Goal: Task Accomplishment & Management: Complete application form

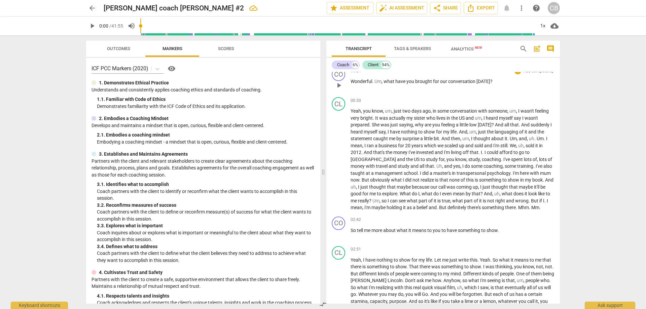
scroll to position [67, 0]
click at [529, 223] on p "Add competency" at bounding box center [538, 220] width 32 height 6
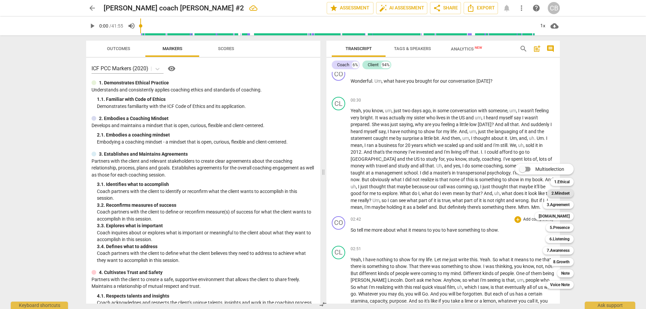
click at [559, 190] on b "2.Mindset" at bounding box center [560, 193] width 18 height 8
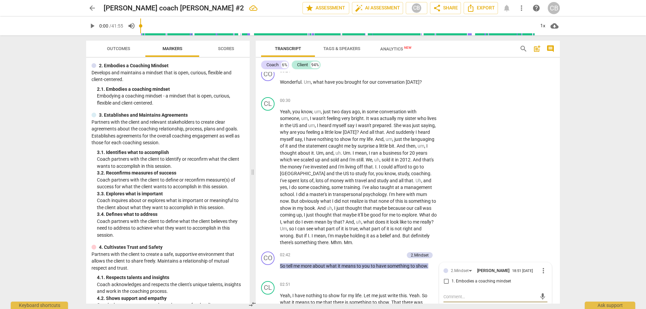
scroll to position [67, 0]
click at [469, 271] on div "2.Mindset" at bounding box center [463, 271] width 24 height 6
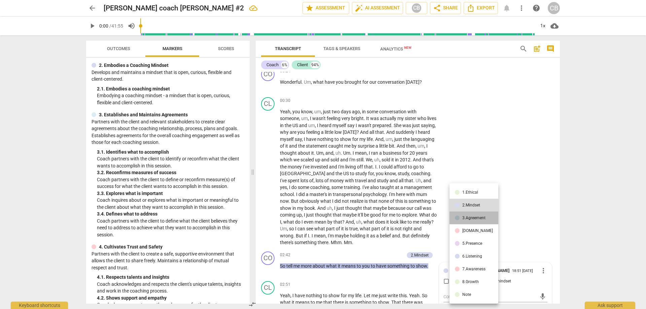
click at [477, 215] on li "3.Agreement" at bounding box center [473, 218] width 49 height 13
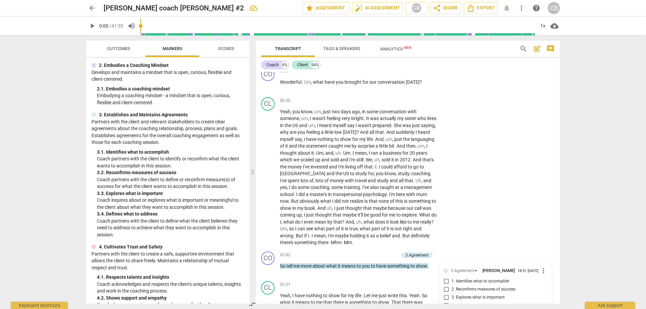
click at [625, 139] on div "arrow_back [PERSON_NAME] coach [PERSON_NAME] #2 edit star Assessment auto_fix_h…" at bounding box center [323, 154] width 646 height 309
click at [572, 267] on div "arrow_back [PERSON_NAME] coach [PERSON_NAME] #2 edit star Assessment auto_fix_h…" at bounding box center [323, 154] width 646 height 309
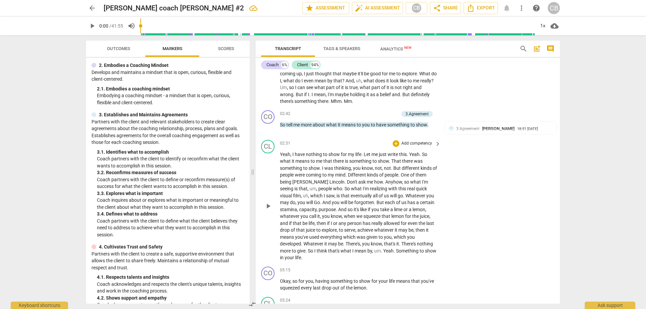
scroll to position [216, 0]
click at [362, 113] on div "+" at bounding box center [362, 113] width 7 height 7
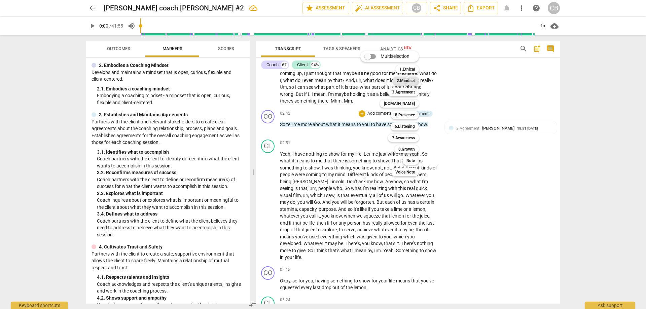
click at [408, 79] on b "2.Mindset" at bounding box center [406, 81] width 18 height 8
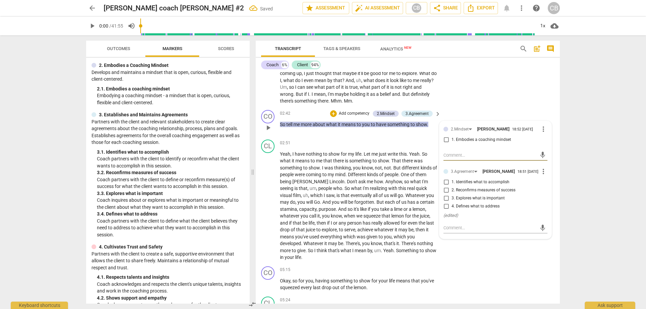
click at [338, 113] on p "Add competency" at bounding box center [354, 114] width 32 height 6
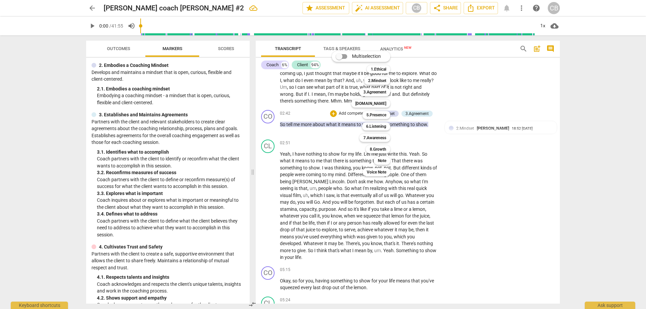
drag, startPoint x: 248, startPoint y: 91, endPoint x: 246, endPoint y: 100, distance: 9.2
click at [246, 100] on div at bounding box center [323, 154] width 646 height 309
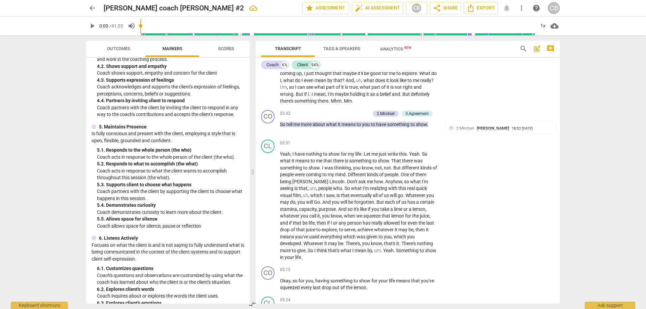
scroll to position [300, 0]
click at [351, 111] on p "Add competency" at bounding box center [354, 114] width 32 height 6
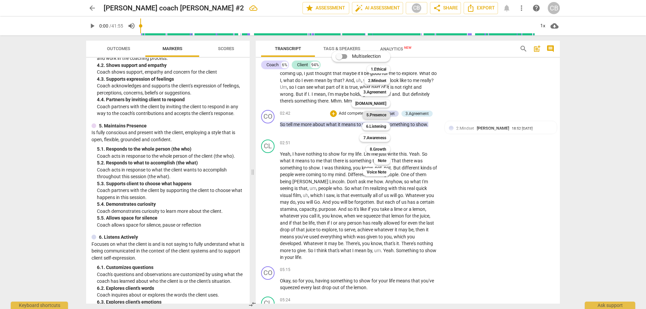
click at [379, 116] on b "5.Presence" at bounding box center [376, 115] width 20 height 8
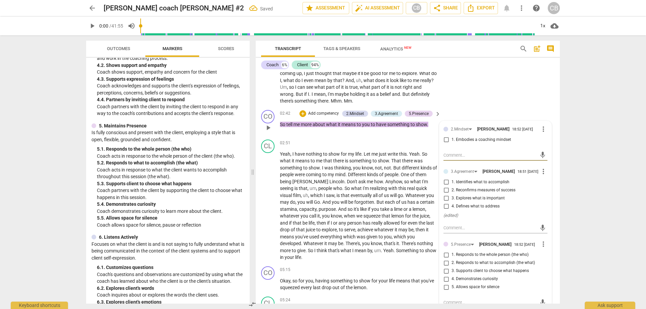
click at [444, 140] on input "1. Embodies a coaching mindset" at bounding box center [446, 140] width 11 height 8
checkbox input "true"
click at [445, 202] on input "3. Explores what is important" at bounding box center [446, 198] width 11 height 8
checkbox input "true"
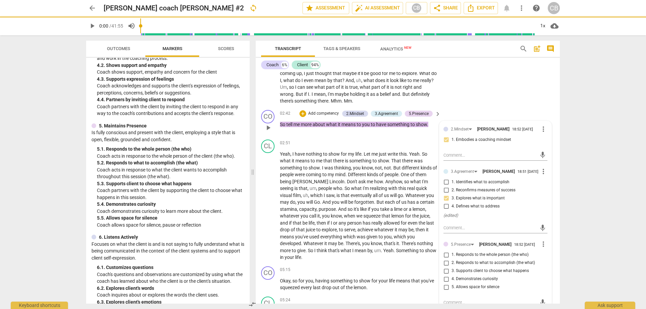
click at [445, 210] on input "4. Defines what to address" at bounding box center [446, 207] width 11 height 8
checkbox input "true"
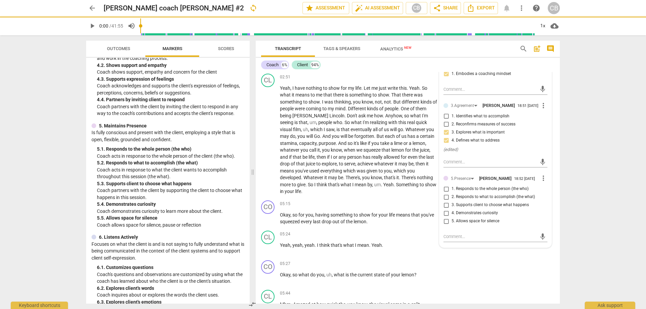
scroll to position [283, 0]
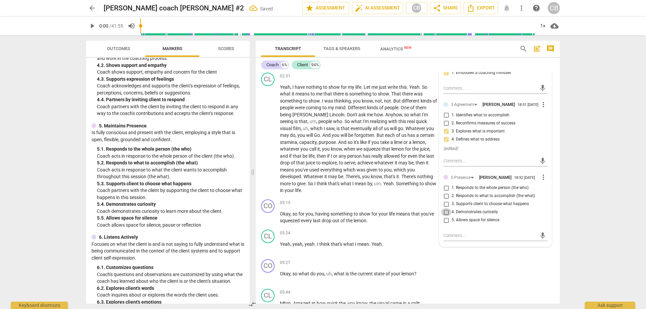
click at [445, 215] on input "4. Demonstrates curiosity" at bounding box center [446, 212] width 11 height 8
checkbox input "true"
click at [623, 195] on div "arrow_back [PERSON_NAME] coach [PERSON_NAME] #2 Saved edit star Assessment auto…" at bounding box center [323, 154] width 646 height 309
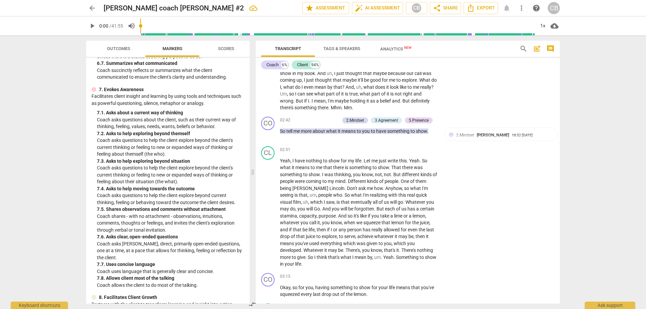
scroll to position [617, 0]
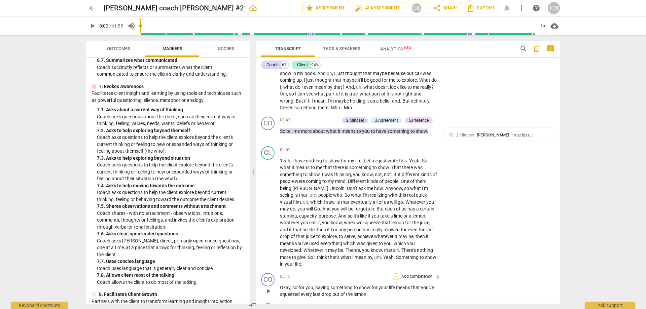
click at [398, 275] on div "+" at bounding box center [396, 277] width 7 height 7
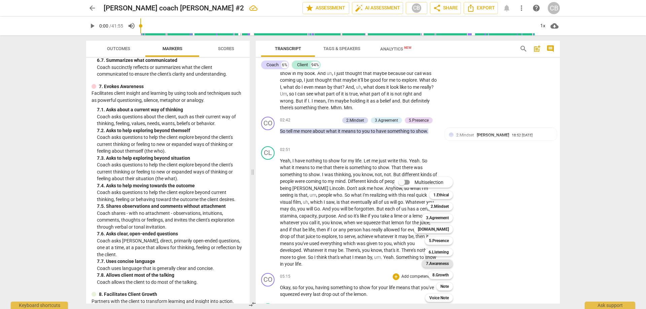
click at [428, 261] on b "7.Awareness" at bounding box center [437, 264] width 23 height 8
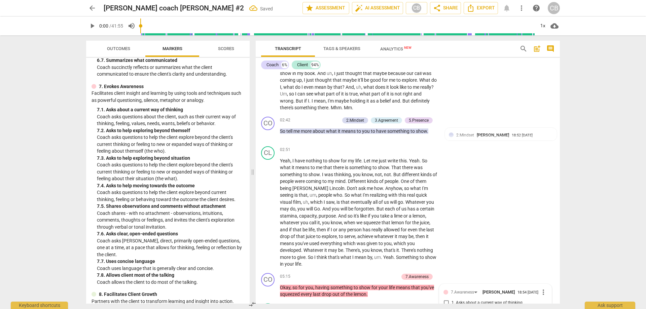
scroll to position [403, 0]
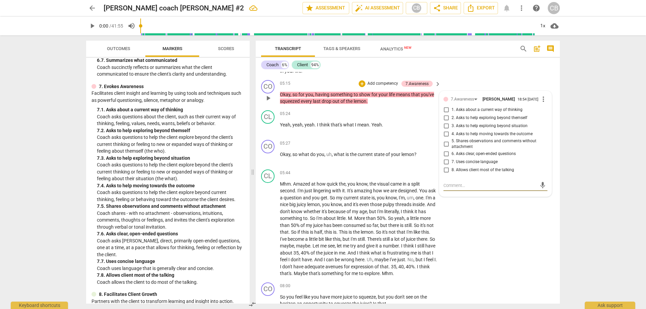
click at [445, 146] on input "5. Shares observations and comments without attachment" at bounding box center [446, 144] width 11 height 8
checkbox input "true"
click at [444, 157] on input "6. Asks clear, open-ended questions" at bounding box center [446, 154] width 11 height 8
checkbox input "true"
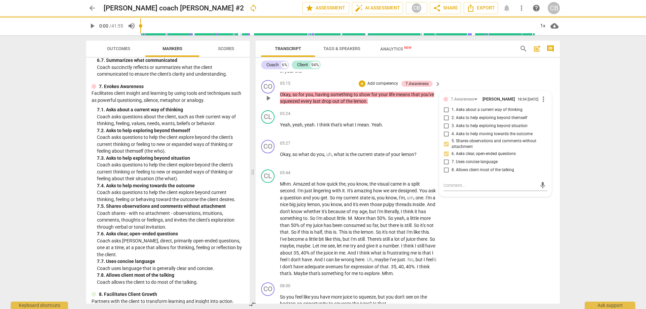
click at [446, 173] on input "8. Allows client most of the talking" at bounding box center [446, 170] width 11 height 8
checkbox input "true"
click at [444, 112] on input "1. Asks about a current way of thinking" at bounding box center [446, 110] width 11 height 8
checkbox input "true"
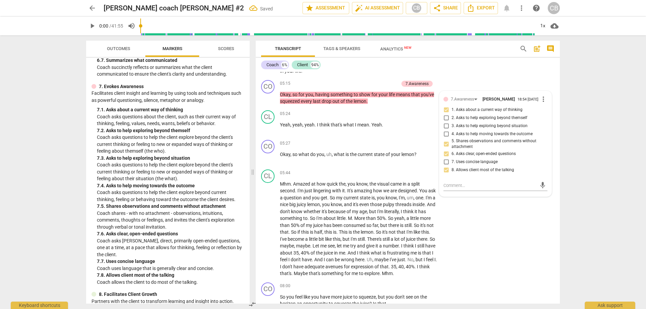
click at [632, 137] on div "arrow_back [PERSON_NAME] coach [PERSON_NAME] #2 Saved edit star Assessment auto…" at bounding box center [323, 154] width 646 height 309
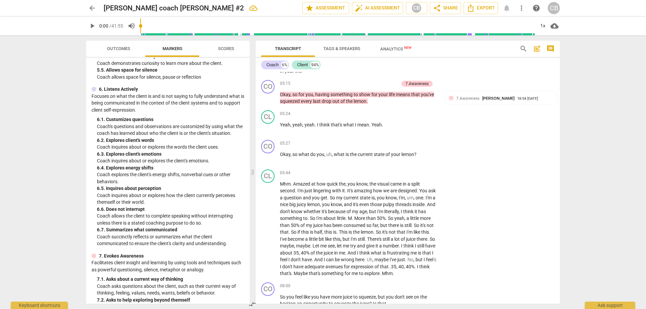
scroll to position [447, 0]
click at [365, 80] on div "+ Add competency" at bounding box center [379, 83] width 40 height 7
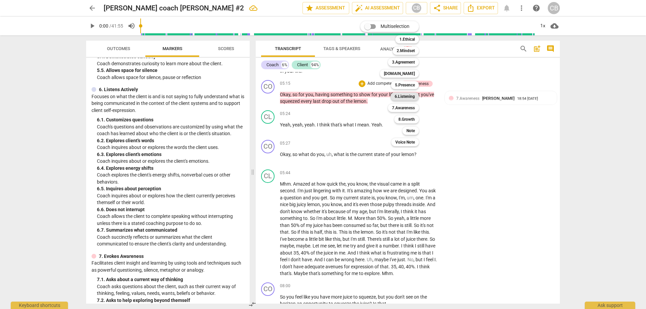
click at [406, 95] on b "6.Listening" at bounding box center [405, 97] width 20 height 8
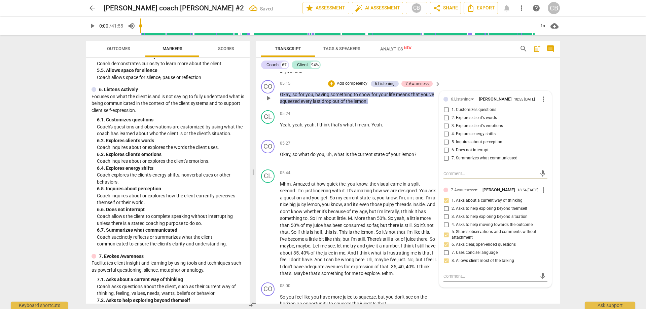
click at [444, 110] on input "1. Customizes questions" at bounding box center [446, 110] width 11 height 8
checkbox input "true"
click at [444, 117] on input "2. Explores client's words" at bounding box center [446, 118] width 11 height 8
checkbox input "true"
click at [445, 149] on input "6. Does not interrupt" at bounding box center [446, 150] width 11 height 8
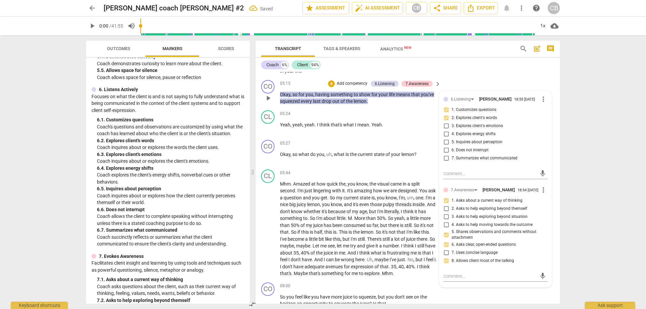
checkbox input "true"
click at [445, 160] on input "7. Summarizes what communicated" at bounding box center [446, 158] width 11 height 8
checkbox input "true"
click at [605, 124] on div "arrow_back [PERSON_NAME] coach [PERSON_NAME] #2 Saved edit star Assessment auto…" at bounding box center [323, 154] width 646 height 309
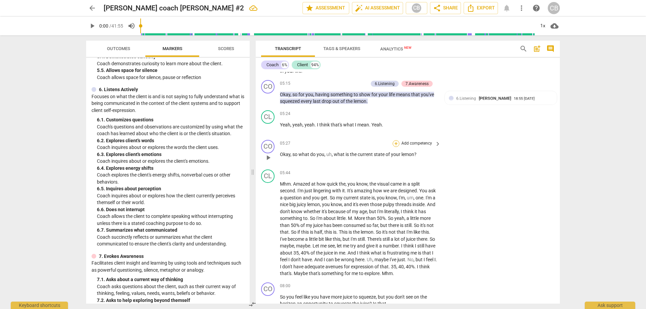
click at [396, 143] on div "+" at bounding box center [396, 143] width 7 height 7
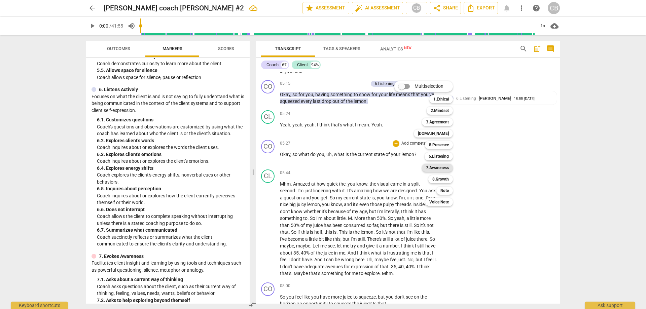
click at [436, 168] on b "7.Awareness" at bounding box center [437, 168] width 23 height 8
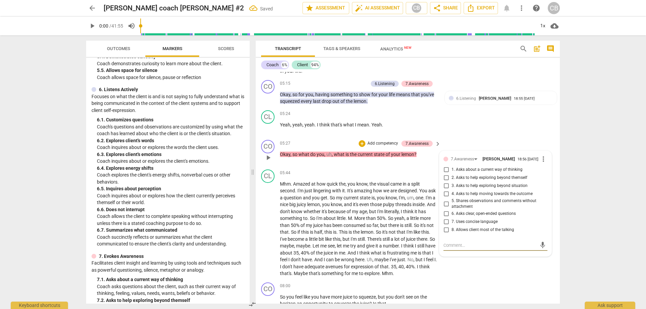
click at [445, 171] on input "1. Asks about a current way of thinking" at bounding box center [446, 170] width 11 height 8
checkbox input "true"
click at [490, 136] on div "CL play_arrow pause 05:24 + Add competency keyboard_arrow_right Yeah , yeah , y…" at bounding box center [408, 123] width 304 height 30
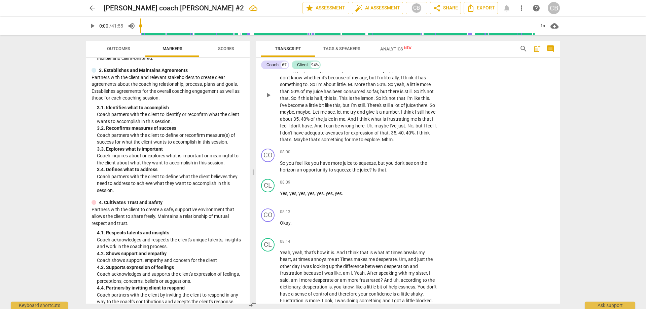
scroll to position [537, 0]
click at [409, 155] on p "Add competency" at bounding box center [417, 152] width 32 height 6
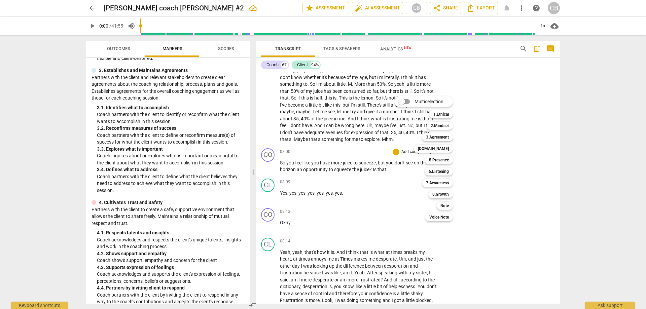
click at [603, 187] on div at bounding box center [323, 154] width 646 height 309
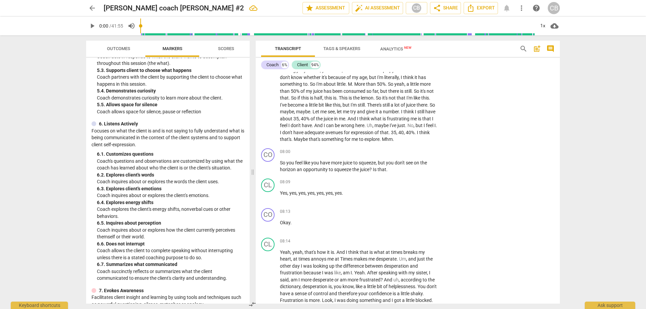
scroll to position [414, 0]
click at [417, 155] on p "Add competency" at bounding box center [417, 152] width 32 height 6
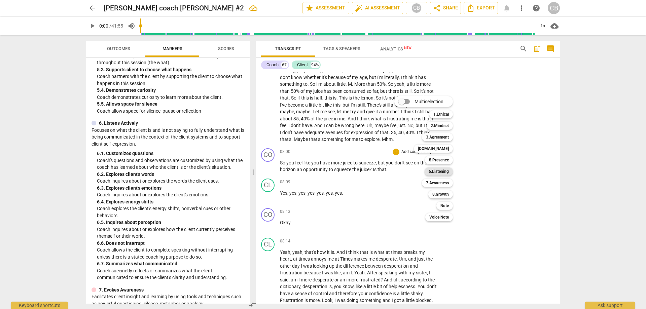
click at [434, 170] on b "6.Listening" at bounding box center [439, 172] width 20 height 8
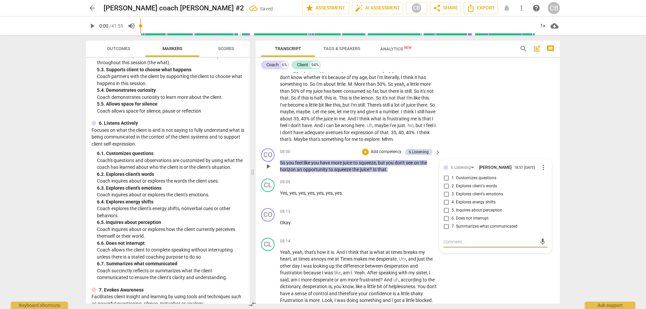
click at [447, 231] on input "7. Summarizes what communicated" at bounding box center [446, 227] width 11 height 8
checkbox input "true"
click at [446, 223] on input "6. Does not interrupt" at bounding box center [446, 219] width 11 height 8
checkbox input "true"
click at [446, 190] on input "2. Explores client's words" at bounding box center [446, 186] width 11 height 8
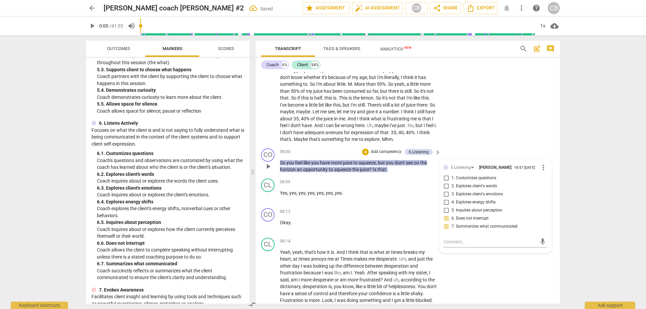
checkbox input "true"
click at [485, 138] on div "CL play_arrow pause 05:44 + Add competency keyboard_arrow_right Mhm . Amazed at…" at bounding box center [408, 89] width 304 height 113
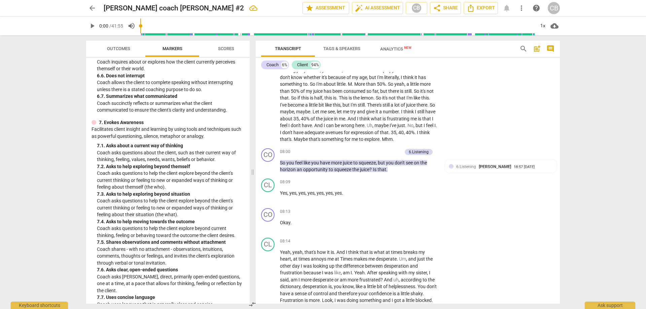
scroll to position [582, 0]
click at [384, 155] on p "Add competency" at bounding box center [386, 152] width 32 height 6
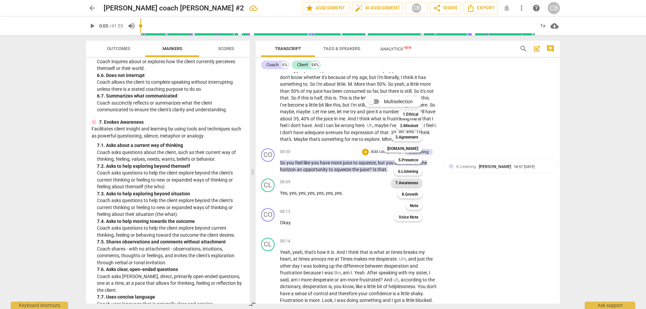
click at [406, 182] on b "7.Awareness" at bounding box center [406, 183] width 23 height 8
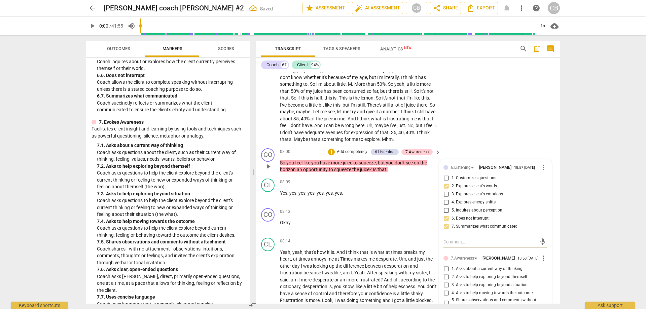
click at [445, 273] on input "1. Asks about a current way of thinking" at bounding box center [446, 269] width 11 height 8
checkbox input "true"
click at [498, 125] on div "CL play_arrow pause 05:44 + Add competency keyboard_arrow_right Mhm . Amazed at…" at bounding box center [408, 89] width 304 height 113
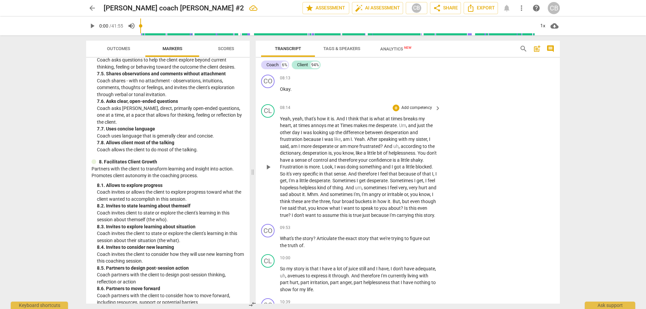
scroll to position [671, 0]
click at [417, 230] on p "Add competency" at bounding box center [417, 227] width 32 height 6
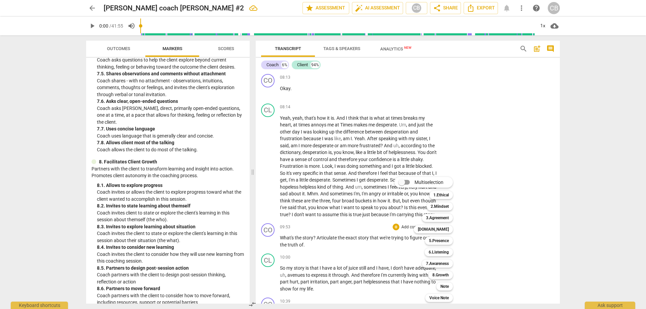
click at [622, 211] on div at bounding box center [323, 154] width 646 height 309
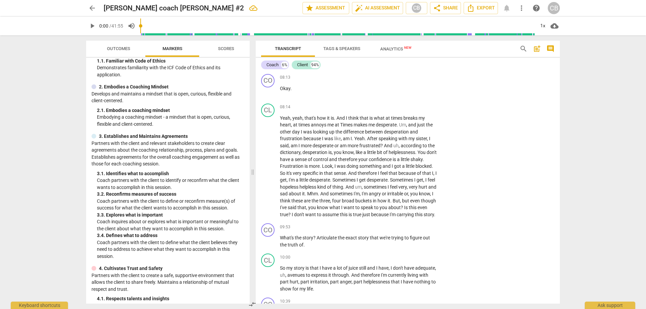
scroll to position [45, 0]
click at [417, 230] on p "Add competency" at bounding box center [417, 227] width 32 height 6
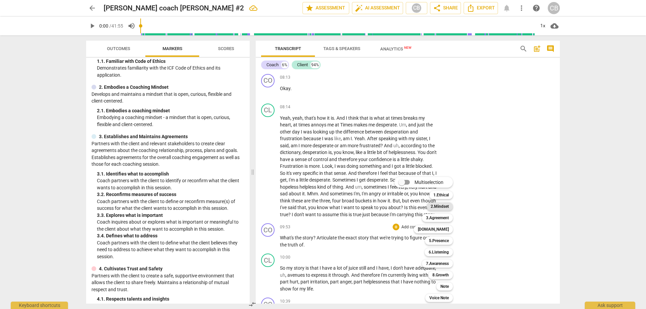
click at [439, 204] on b "2.Mindset" at bounding box center [440, 207] width 18 height 8
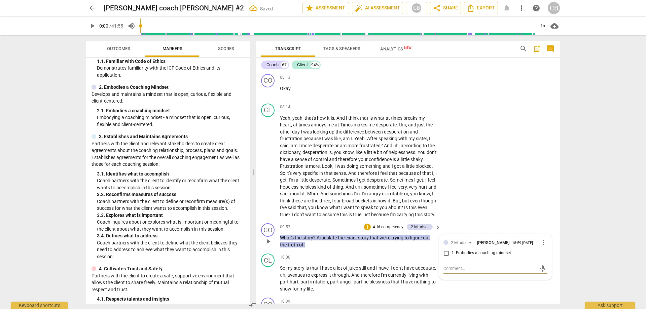
click at [446, 257] on input "1. Embodies a coaching mindset" at bounding box center [446, 253] width 11 height 8
checkbox input "true"
click at [483, 195] on div "CL play_arrow pause 08:14 + Add competency keyboard_arrow_right Yeah , yeah , t…" at bounding box center [408, 161] width 304 height 120
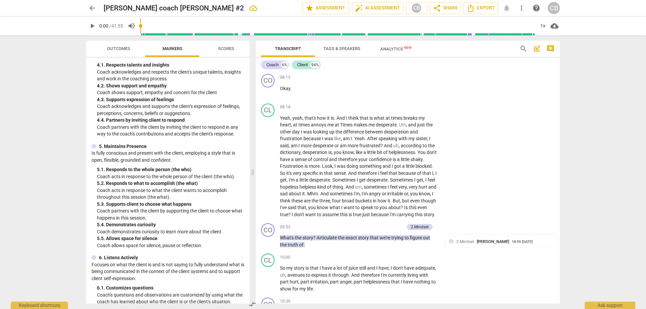
scroll to position [280, 0]
click at [385, 230] on p "Add competency" at bounding box center [388, 227] width 32 height 6
click at [412, 241] on b "5.Presence" at bounding box center [410, 241] width 20 height 8
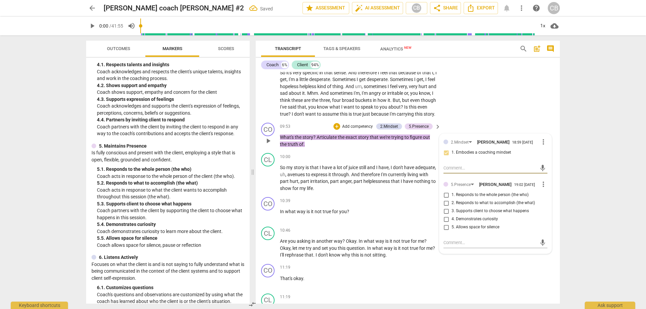
scroll to position [772, 0]
click at [446, 223] on input "4. Demonstrates curiosity" at bounding box center [446, 219] width 11 height 8
checkbox input "true"
click at [472, 120] on div "CL play_arrow pause 08:14 + Add competency keyboard_arrow_right Yeah , yeah , t…" at bounding box center [408, 60] width 304 height 120
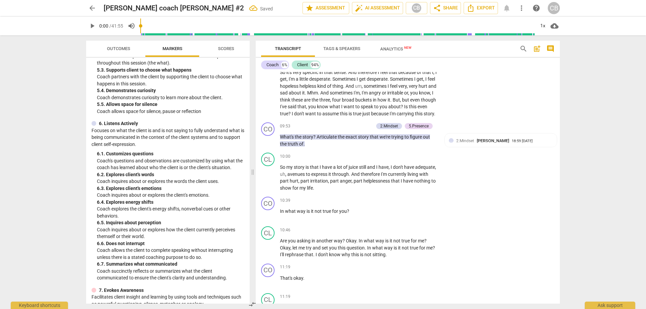
scroll to position [414, 0]
click at [354, 130] on p "Add competency" at bounding box center [357, 126] width 32 height 6
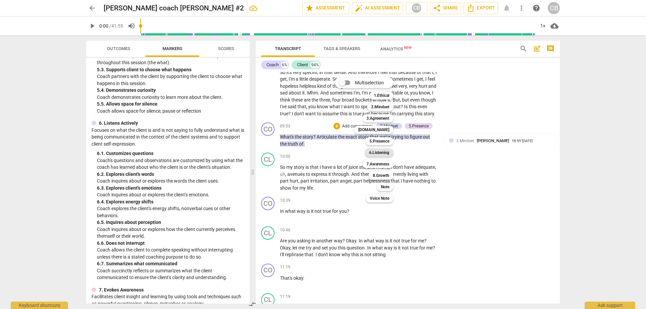
click at [374, 153] on b "6.Listening" at bounding box center [379, 153] width 20 height 8
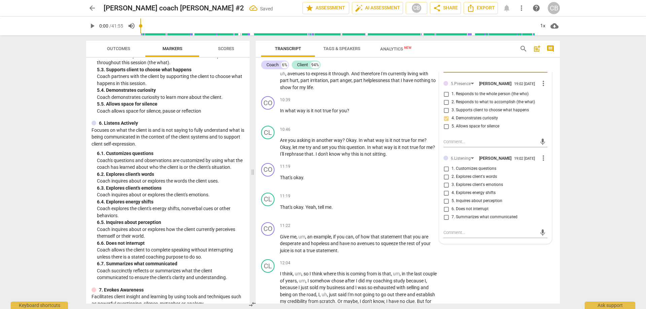
scroll to position [873, 0]
click at [444, 173] on input "1. Customizes questions" at bounding box center [446, 169] width 11 height 8
checkbox input "true"
click at [444, 181] on input "2. Explores client's words" at bounding box center [446, 177] width 11 height 8
checkbox input "true"
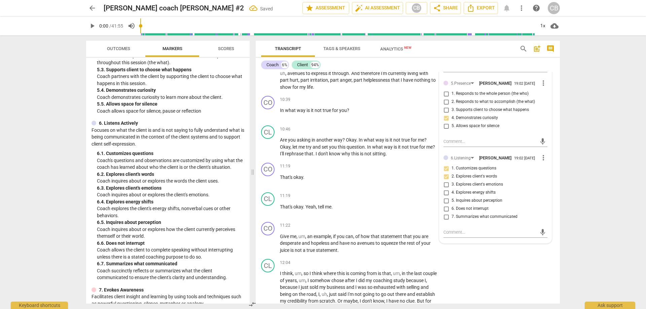
click at [444, 205] on input "5. Inquires about perception" at bounding box center [446, 201] width 11 height 8
checkbox input "true"
click at [444, 213] on input "6. Does not interrupt" at bounding box center [446, 209] width 11 height 8
checkbox input "true"
click at [603, 122] on div "arrow_back [PERSON_NAME] coach [PERSON_NAME] #2 Saved edit star Assessment auto…" at bounding box center [323, 154] width 646 height 309
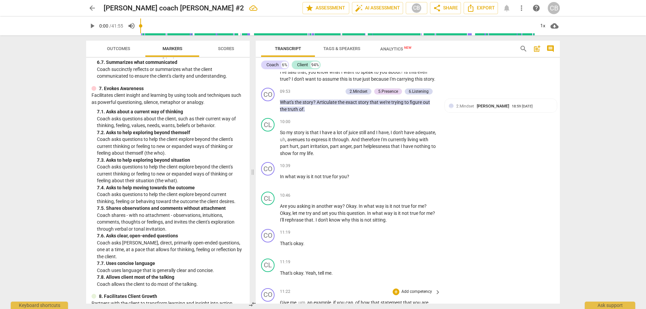
scroll to position [806, 0]
click at [397, 170] on div "+" at bounding box center [396, 166] width 7 height 7
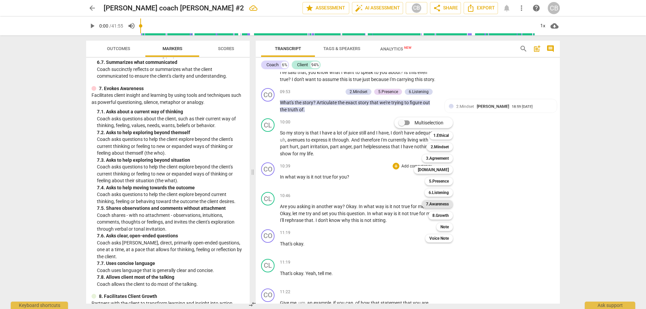
click at [429, 205] on b "7.Awareness" at bounding box center [437, 204] width 23 height 8
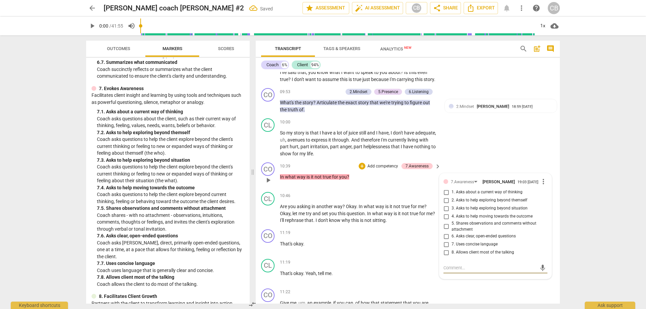
click at [445, 205] on input "2. Asks to help exploring beyond themself" at bounding box center [446, 200] width 11 height 8
checkbox input "true"
click at [444, 213] on input "3. Asks to help exploring beyond situation" at bounding box center [446, 209] width 11 height 8
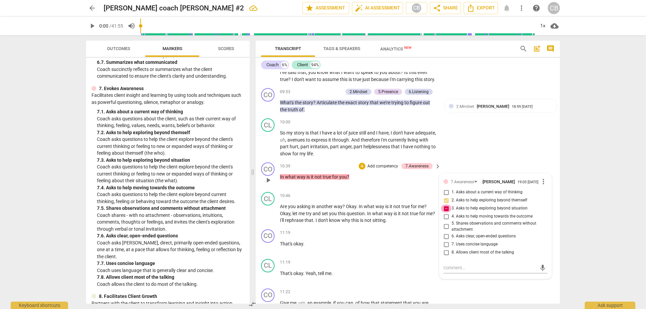
checkbox input "false"
click at [447, 196] on input "1. Asks about a current way of thinking" at bounding box center [446, 192] width 11 height 8
checkbox input "true"
click at [479, 160] on div "CL play_arrow pause 10:00 + Add competency keyboard_arrow_right So my story is …" at bounding box center [408, 138] width 304 height 44
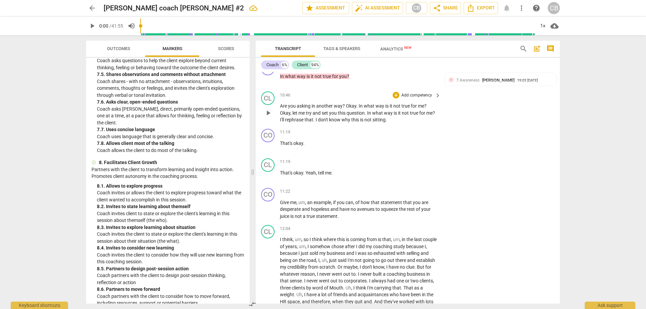
scroll to position [907, 0]
click at [414, 194] on p "Add competency" at bounding box center [417, 191] width 32 height 6
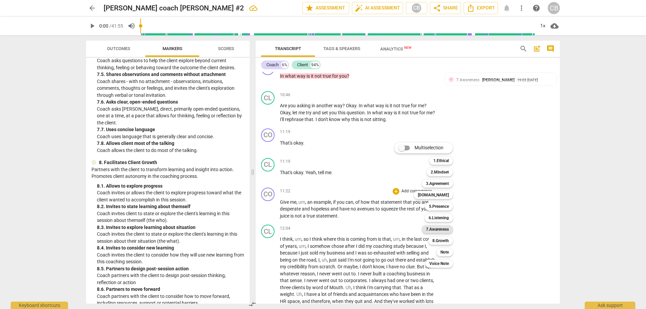
click at [432, 226] on b "7.Awareness" at bounding box center [437, 229] width 23 height 8
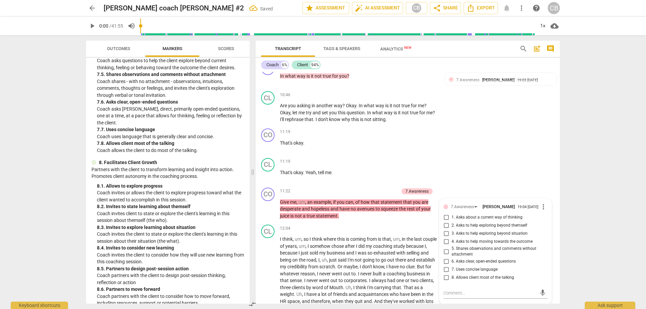
scroll to position [1029, 0]
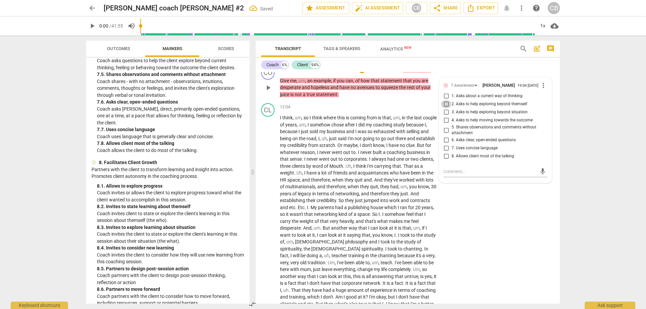
click at [446, 108] on input "2. Asks to help exploring beyond themself" at bounding box center [446, 104] width 11 height 8
checkbox input "true"
click at [490, 64] on div "CL play_arrow pause 11:19 + Add competency keyboard_arrow_right That's okay . Y…" at bounding box center [408, 49] width 304 height 30
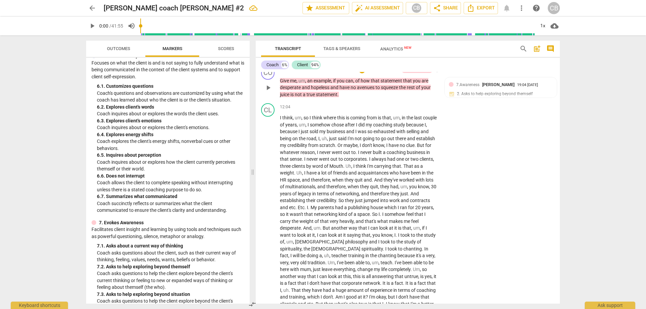
click at [385, 73] on p "Add competency" at bounding box center [383, 70] width 32 height 6
click at [399, 95] on b "6.Listening" at bounding box center [405, 97] width 20 height 8
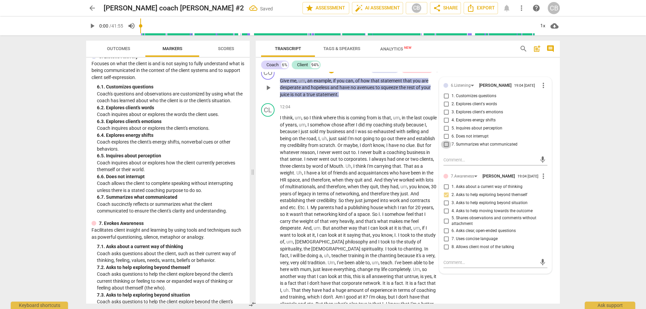
click at [445, 149] on input "7. Summarizes what communicated" at bounding box center [446, 145] width 11 height 8
checkbox input "true"
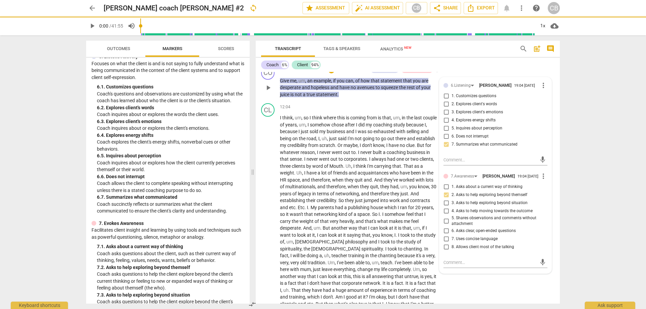
click at [444, 133] on input "5. Inquires about perception" at bounding box center [446, 128] width 11 height 8
checkbox input "true"
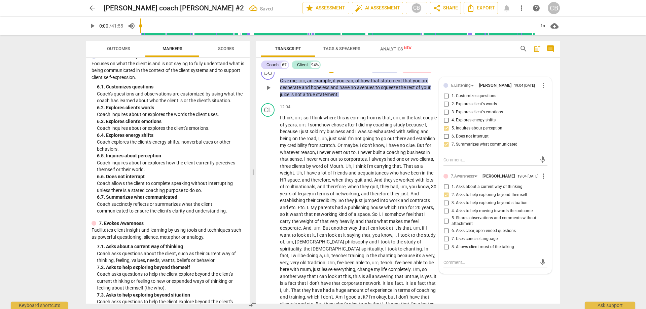
click at [445, 108] on input "2. Explores client's words" at bounding box center [446, 104] width 11 height 8
checkbox input "true"
click at [483, 64] on div "CL play_arrow pause 11:19 + Add competency keyboard_arrow_right That's okay . Y…" at bounding box center [408, 49] width 304 height 30
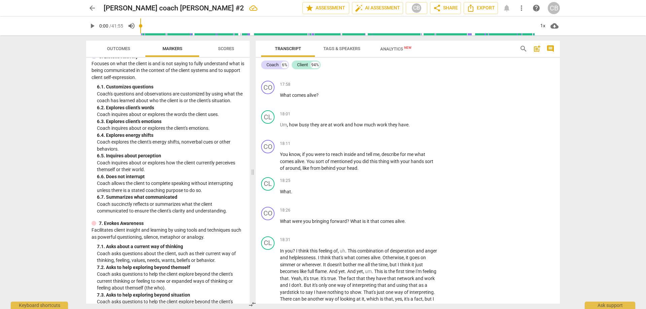
scroll to position [1432, 0]
click at [395, 147] on div "+" at bounding box center [396, 143] width 7 height 7
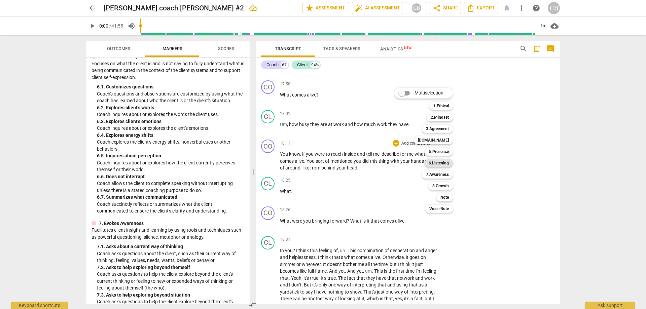
click at [439, 162] on b "6.Listening" at bounding box center [439, 163] width 20 height 8
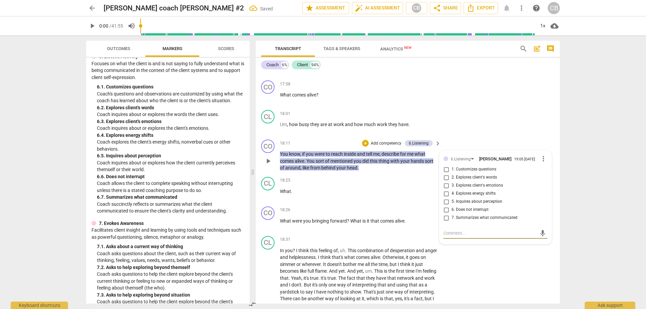
click at [444, 206] on input "5. Inquires about perception" at bounding box center [446, 202] width 11 height 8
checkbox input "true"
click at [445, 198] on input "4. Explores energy shifts" at bounding box center [446, 194] width 11 height 8
checkbox input "true"
click at [444, 174] on input "1. Customizes questions" at bounding box center [446, 170] width 11 height 8
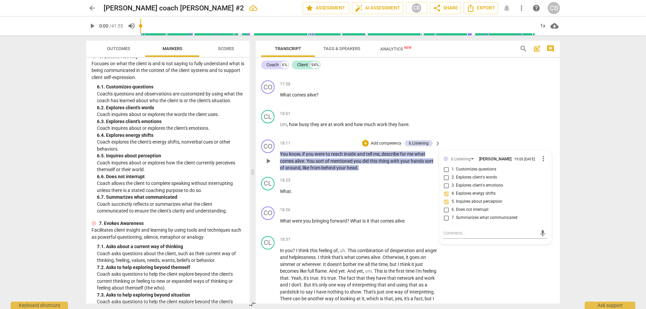
checkbox input "true"
click at [444, 190] on input "3. Explores client's emotions" at bounding box center [446, 186] width 11 height 8
checkbox input "true"
click at [477, 137] on div "CL play_arrow pause 18:01 + Add competency keyboard_arrow_right Um , how busy t…" at bounding box center [408, 122] width 304 height 30
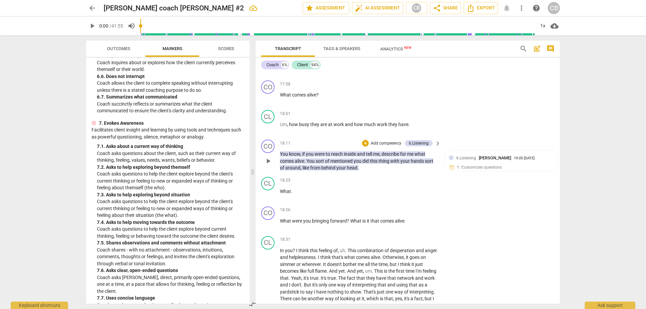
scroll to position [1432, 0]
click at [379, 146] on p "Add competency" at bounding box center [386, 143] width 32 height 6
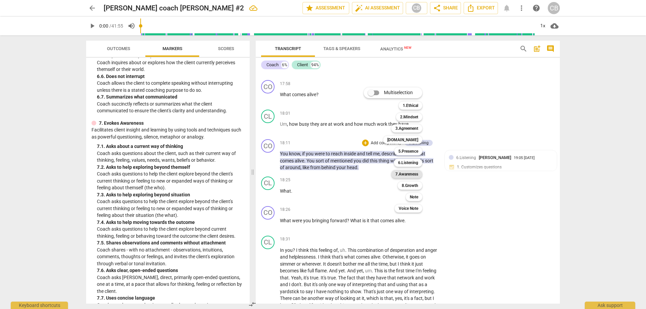
click at [405, 173] on b "7.Awareness" at bounding box center [406, 174] width 23 height 8
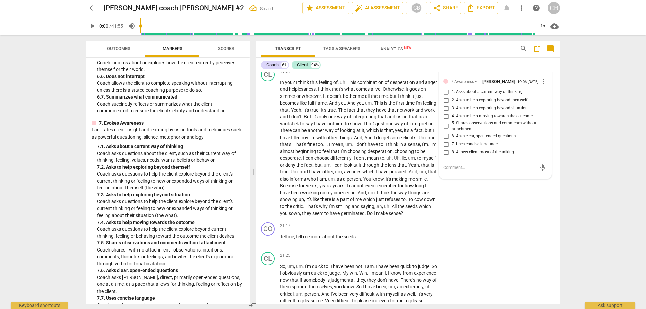
scroll to position [1600, 0]
click at [444, 130] on input "5. Shares observations and comments without attachment" at bounding box center [446, 126] width 11 height 8
checkbox input "true"
click at [446, 96] on input "1. Asks about a current way of thinking" at bounding box center [446, 92] width 11 height 8
checkbox input "true"
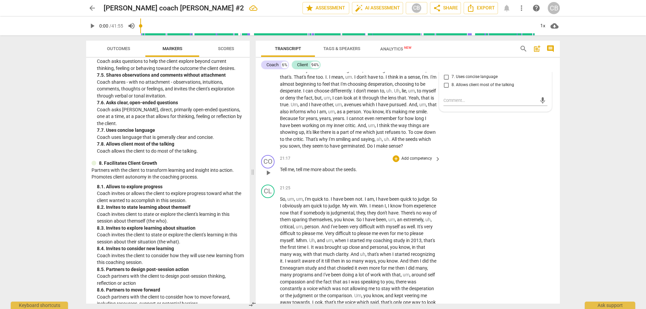
scroll to position [1667, 0]
click at [411, 161] on p "Add competency" at bounding box center [417, 158] width 32 height 6
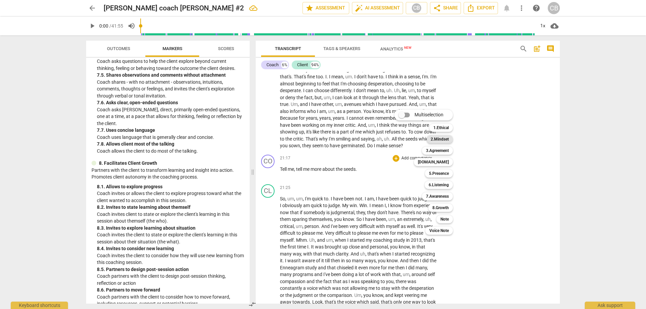
click at [432, 139] on b "2.Mindset" at bounding box center [440, 139] width 18 height 8
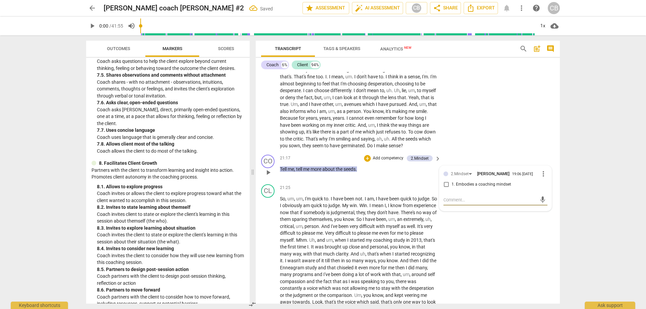
click at [445, 189] on input "1. Embodies a coaching mindset" at bounding box center [446, 185] width 11 height 8
checkbox input "true"
click at [390, 161] on p "Add competency" at bounding box center [388, 158] width 32 height 6
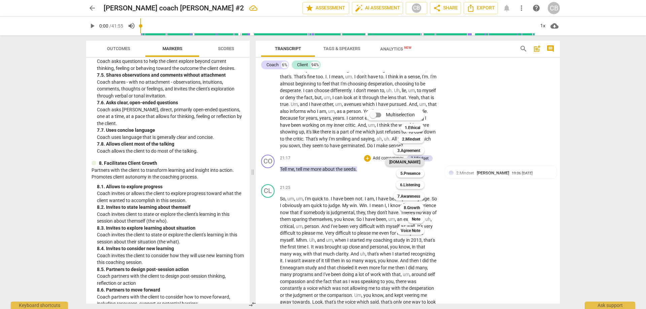
click at [410, 161] on b "[DOMAIN_NAME]" at bounding box center [404, 162] width 31 height 8
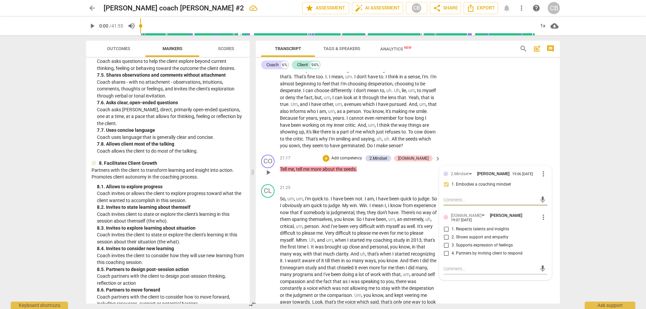
click at [444, 258] on input "4. Partners by inviting client to respond" at bounding box center [446, 254] width 11 height 8
checkbox input "true"
click at [363, 161] on p "Add competency" at bounding box center [347, 158] width 32 height 6
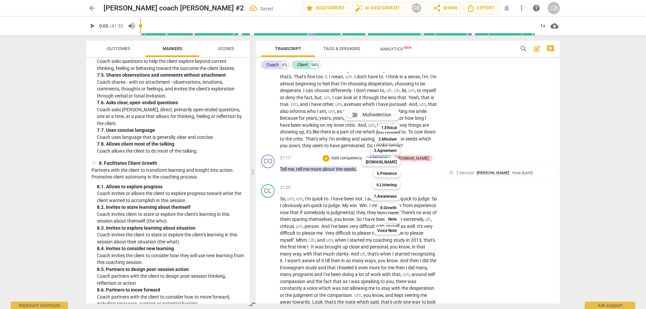
drag, startPoint x: 248, startPoint y: 243, endPoint x: 249, endPoint y: 230, distance: 12.8
click at [249, 230] on div at bounding box center [323, 154] width 646 height 309
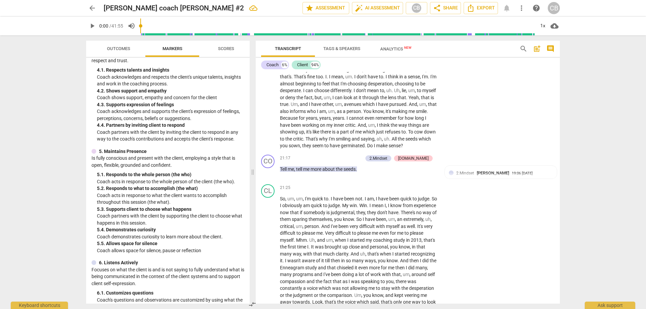
scroll to position [275, 0]
click at [357, 162] on div "+ Add competency 2.Mindset [DOMAIN_NAME]" at bounding box center [378, 158] width 110 height 7
click at [348, 161] on p "Add competency" at bounding box center [347, 158] width 32 height 6
click at [384, 173] on b "5.Presence" at bounding box center [387, 174] width 20 height 8
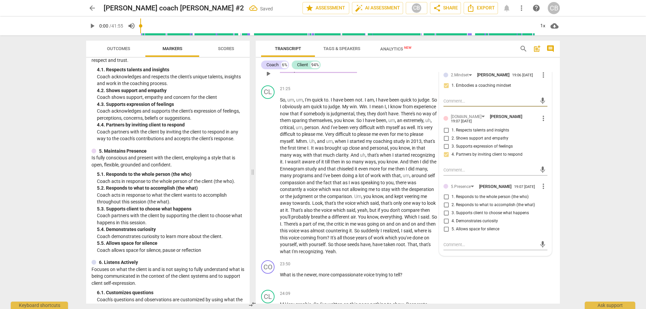
scroll to position [1767, 0]
click at [443, 225] on input "4. Demonstrates curiosity" at bounding box center [446, 221] width 11 height 8
checkbox input "true"
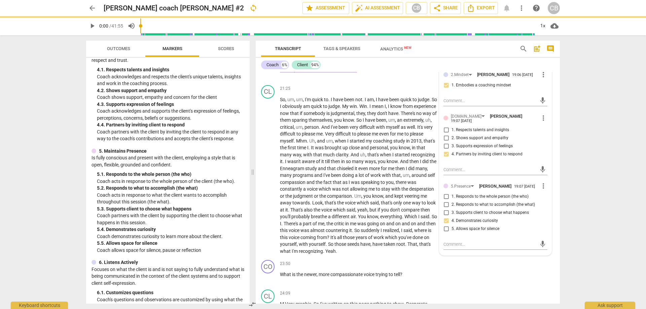
drag, startPoint x: 600, startPoint y: 107, endPoint x: 485, endPoint y: 120, distance: 114.9
click at [599, 107] on div "arrow_back [PERSON_NAME] coach [PERSON_NAME] #2 sync edit star Assessment auto_…" at bounding box center [323, 154] width 646 height 309
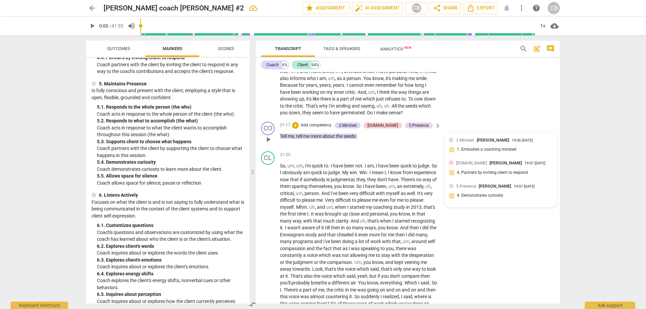
scroll to position [1700, 0]
click at [330, 129] on p "Add competency" at bounding box center [316, 126] width 32 height 6
click at [360, 152] on b "6.Listening" at bounding box center [356, 153] width 20 height 8
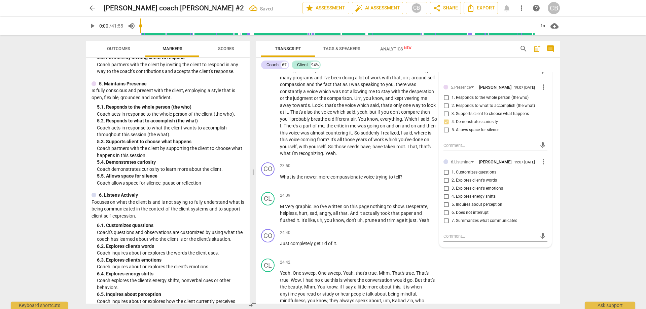
scroll to position [1866, 0]
click at [444, 192] on input "3. Explores client's emotions" at bounding box center [446, 188] width 11 height 8
checkbox input "true"
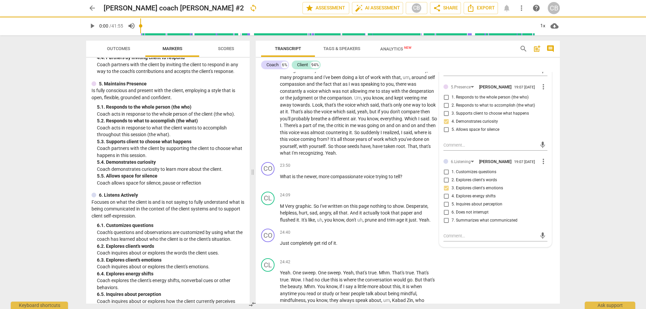
click at [611, 176] on div "arrow_back [PERSON_NAME] coach [PERSON_NAME] #2 sync edit star Assessment auto_…" at bounding box center [323, 154] width 646 height 309
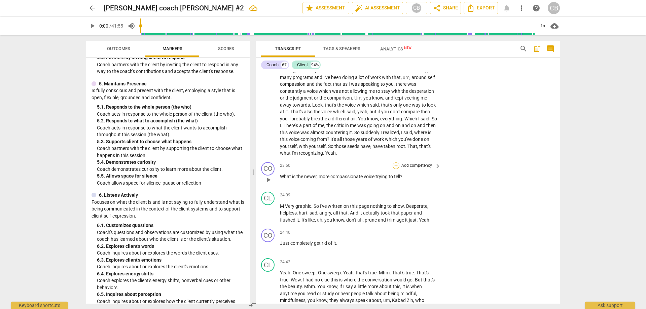
click at [395, 169] on div "+" at bounding box center [396, 165] width 7 height 7
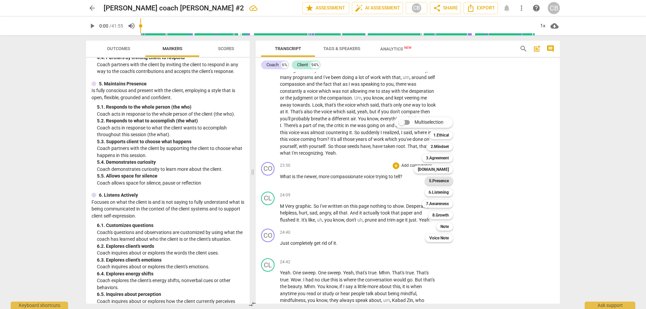
click at [443, 180] on b "5.Presence" at bounding box center [439, 181] width 20 height 8
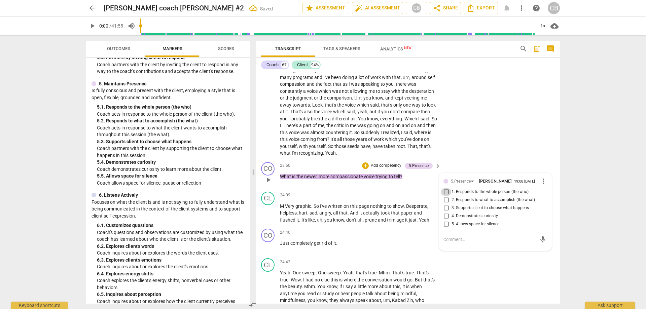
click at [446, 196] on input "1. Responds to the whole person (the who)" at bounding box center [446, 192] width 11 height 8
checkbox input "true"
click at [446, 220] on input "4. Demonstrates curiosity" at bounding box center [446, 216] width 11 height 8
checkbox input "true"
click at [477, 139] on div "CL play_arrow pause 21:25 + Add competency keyboard_arrow_right So , um , um , …" at bounding box center [408, 71] width 304 height 175
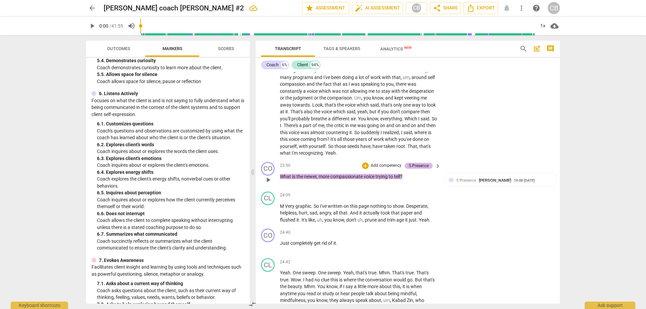
scroll to position [443, 0]
click at [381, 169] on p "Add competency" at bounding box center [386, 166] width 32 height 6
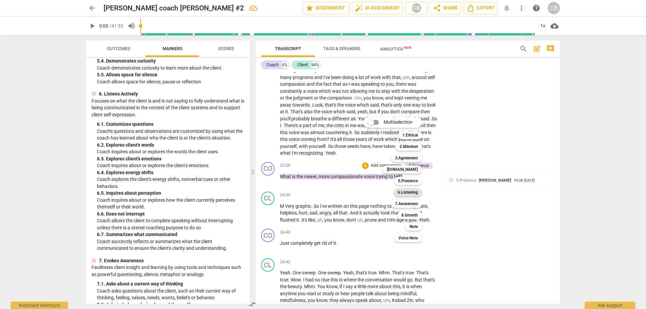
click at [408, 190] on b "6.Listening" at bounding box center [408, 192] width 20 height 8
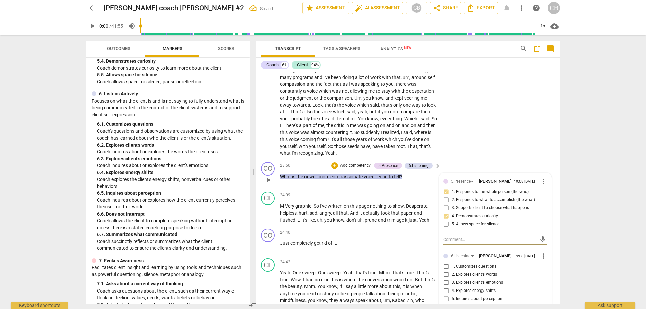
click at [443, 271] on input "1. Customizes questions" at bounding box center [446, 267] width 11 height 8
checkbox input "true"
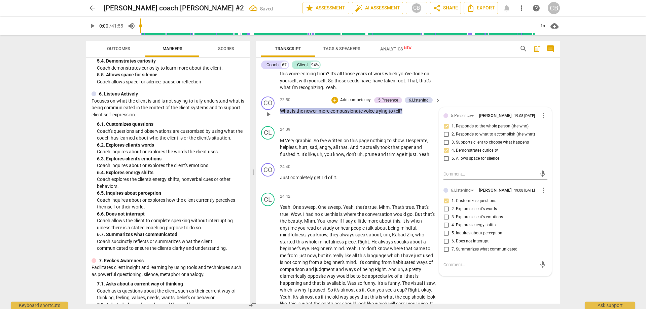
scroll to position [1932, 0]
click at [446, 213] on input "2. Explores client's words" at bounding box center [446, 209] width 11 height 8
checkbox input "true"
click at [445, 221] on input "3. Explores client's emotions" at bounding box center [446, 217] width 11 height 8
checkbox input "true"
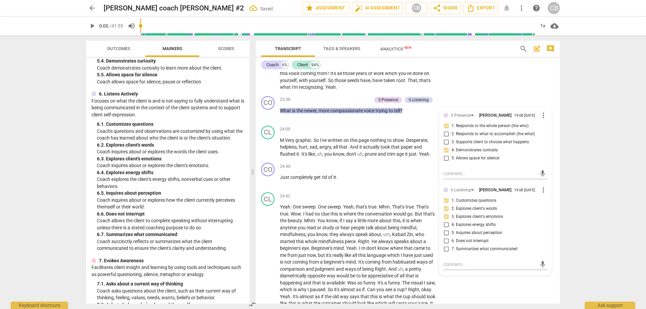
click at [600, 181] on div "arrow_back [PERSON_NAME] coach [PERSON_NAME] #2 Saved edit star Assessment auto…" at bounding box center [323, 154] width 646 height 309
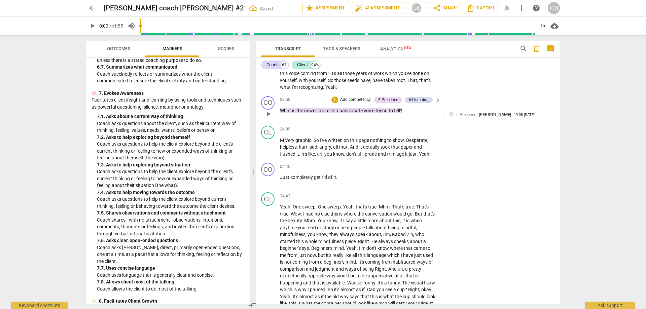
click at [353, 103] on p "Add competency" at bounding box center [355, 100] width 32 height 6
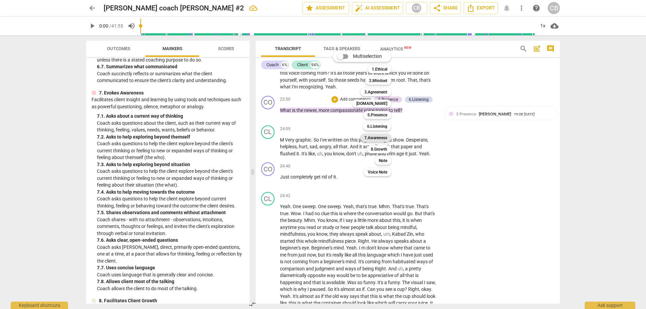
click at [370, 136] on b "7.Awareness" at bounding box center [375, 138] width 23 height 8
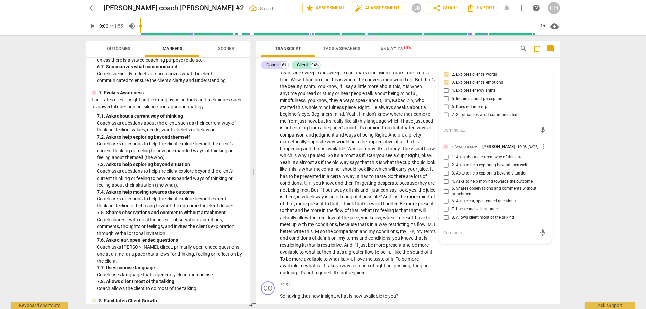
scroll to position [2066, 0]
click at [445, 169] on input "2. Asks to help exploring beyond themself" at bounding box center [446, 165] width 11 height 8
checkbox input "true"
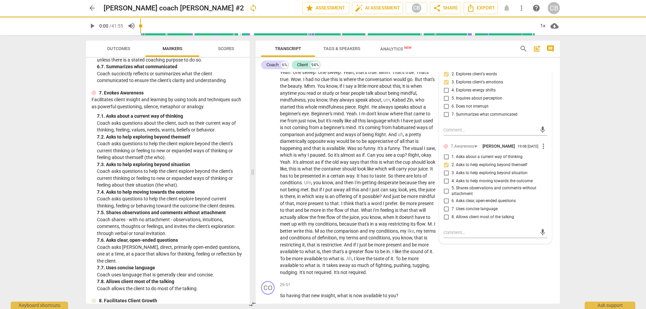
click at [446, 177] on input "3. Asks to help exploring beyond situation" at bounding box center [446, 173] width 11 height 8
checkbox input "true"
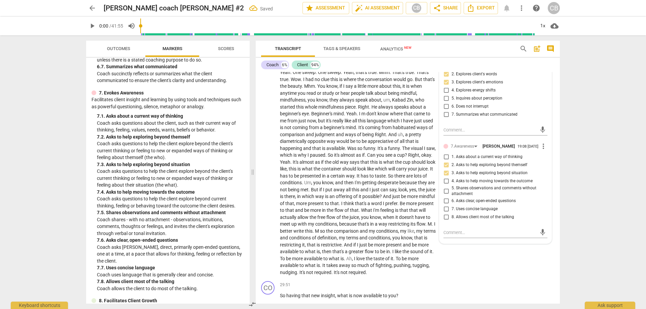
click at [613, 117] on div "arrow_back [PERSON_NAME] coach [PERSON_NAME] #2 Saved edit star Assessment auto…" at bounding box center [323, 154] width 646 height 309
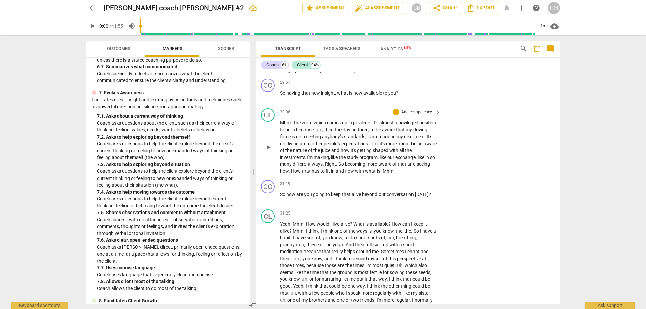
scroll to position [2269, 0]
click at [397, 86] on div "+" at bounding box center [396, 82] width 7 height 7
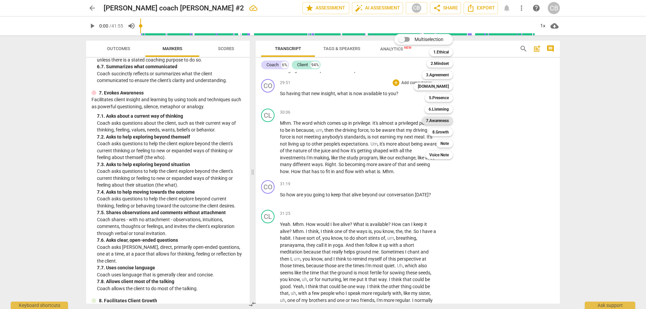
click at [439, 121] on b "7.Awareness" at bounding box center [437, 121] width 23 height 8
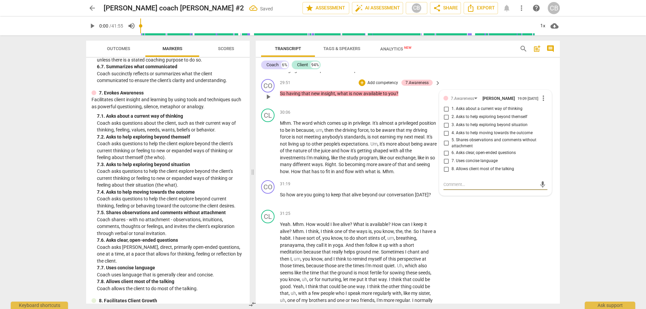
click at [445, 129] on input "3. Asks to help exploring beyond situation" at bounding box center [446, 125] width 11 height 8
checkbox input "true"
click at [446, 137] on input "4. Asks to help moving towards the outcome" at bounding box center [446, 133] width 11 height 8
checkbox input "true"
click at [377, 86] on p "Add competency" at bounding box center [383, 83] width 32 height 6
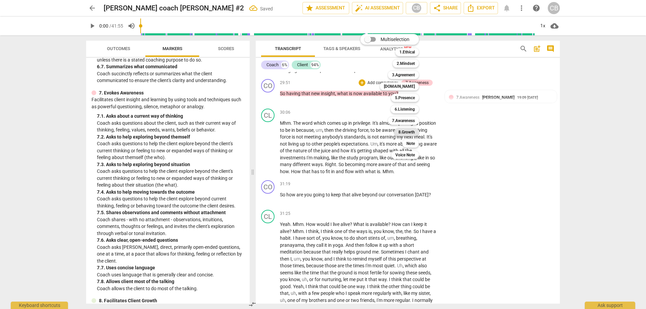
click at [405, 132] on b "8.Growth" at bounding box center [406, 132] width 16 height 8
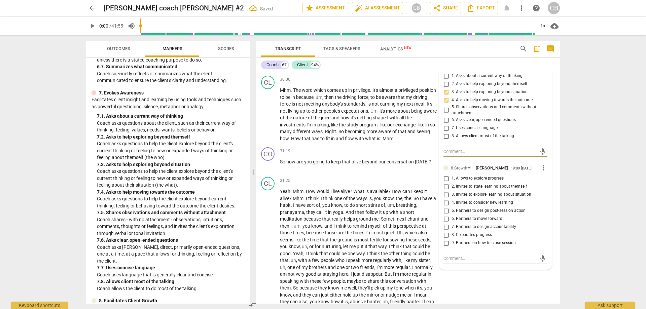
scroll to position [2302, 0]
click at [444, 190] on input "2. Invites to state learning about themself" at bounding box center [446, 186] width 11 height 8
checkbox input "true"
click at [444, 198] on input "3. Invites to explore learning about situation" at bounding box center [446, 194] width 11 height 8
checkbox input "true"
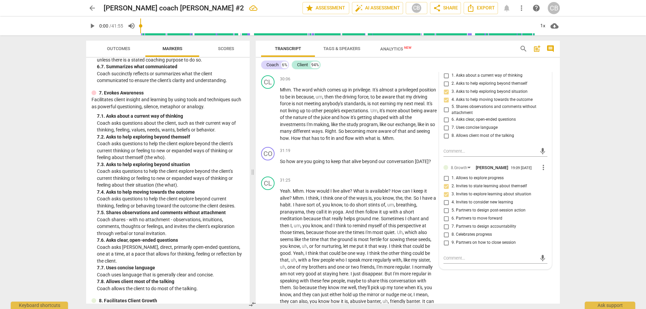
click at [444, 207] on input "4. Invites to consider new learning" at bounding box center [446, 202] width 11 height 8
checkbox input "true"
click at [445, 198] on input "3. Invites to explore learning about situation" at bounding box center [446, 194] width 11 height 8
checkbox input "false"
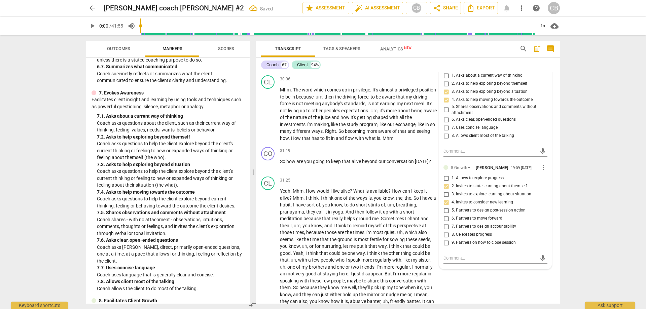
click at [614, 121] on div "arrow_back [PERSON_NAME] coach [PERSON_NAME] #2 Saved edit star Assessment auto…" at bounding box center [323, 154] width 646 height 309
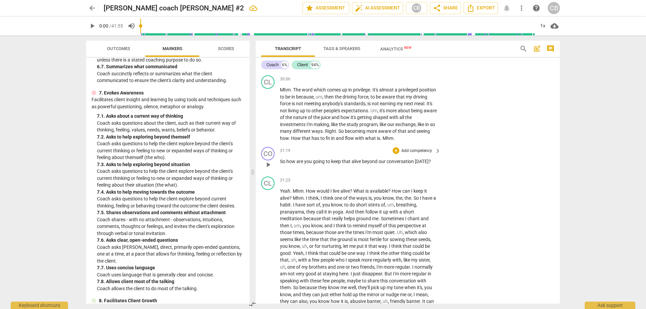
click at [401, 154] on p "Add competency" at bounding box center [417, 151] width 32 height 6
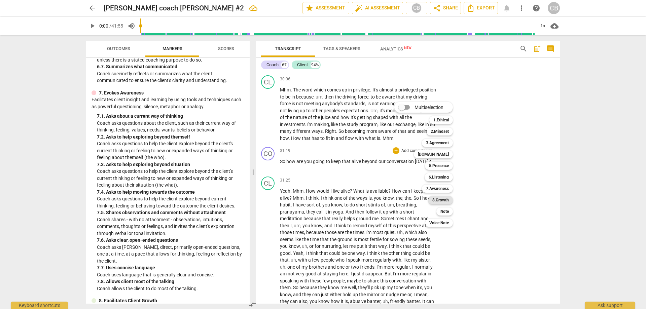
click at [439, 200] on b "8.Growth" at bounding box center [440, 200] width 16 height 8
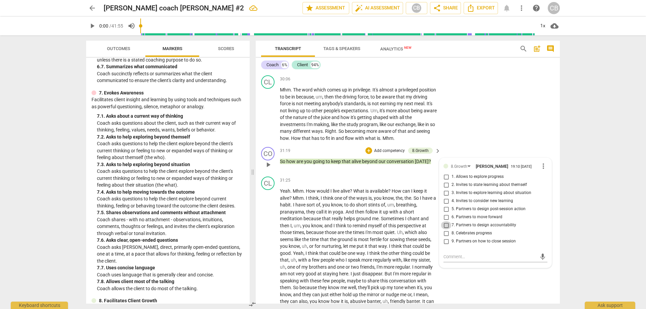
click at [446, 229] on input "7. Partners to design accountability" at bounding box center [446, 225] width 11 height 8
checkbox input "true"
click at [444, 213] on input "5. Partners to design post-session action" at bounding box center [446, 209] width 11 height 8
checkbox input "true"
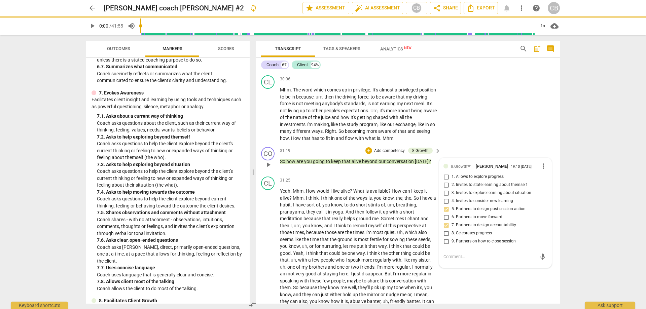
click at [445, 205] on input "4. Invites to consider new learning" at bounding box center [446, 201] width 11 height 8
checkbox input "true"
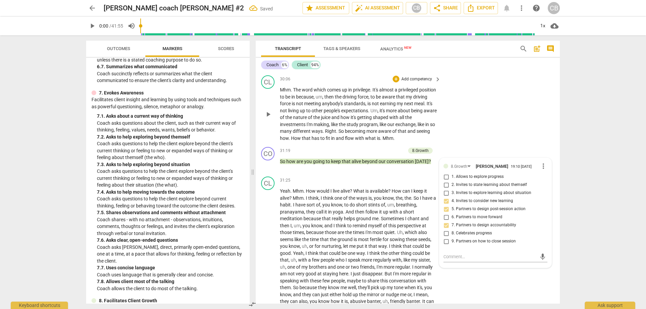
click at [501, 139] on div "CL play_arrow pause 30:06 + Add competency keyboard_arrow_right Mhm . The word …" at bounding box center [408, 109] width 304 height 72
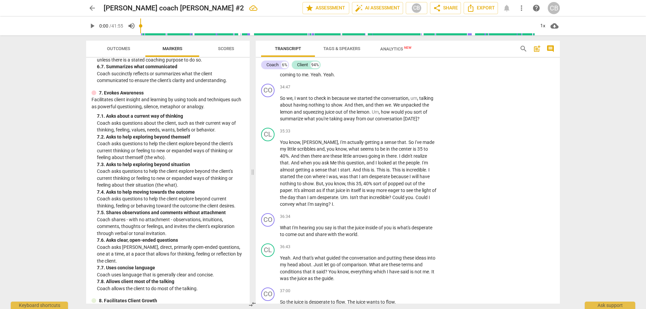
scroll to position [2570, 0]
click at [403, 90] on p "Add competency" at bounding box center [417, 87] width 32 height 6
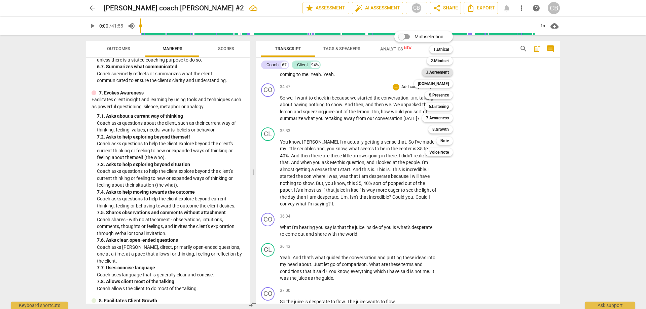
click at [435, 71] on b "3.Agreement" at bounding box center [437, 72] width 23 height 8
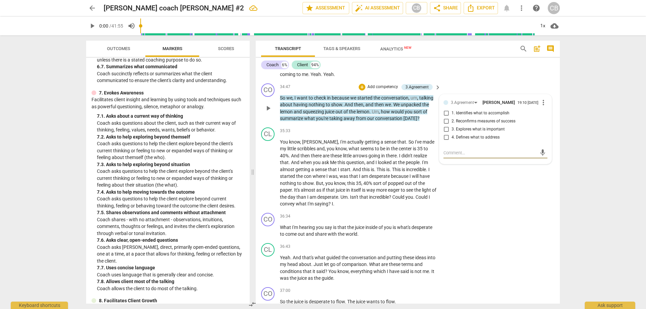
click at [443, 105] on div at bounding box center [445, 102] width 5 height 5
click at [446, 105] on div at bounding box center [445, 102] width 5 height 5
click at [415, 90] on div "3.Agreement" at bounding box center [416, 87] width 23 height 6
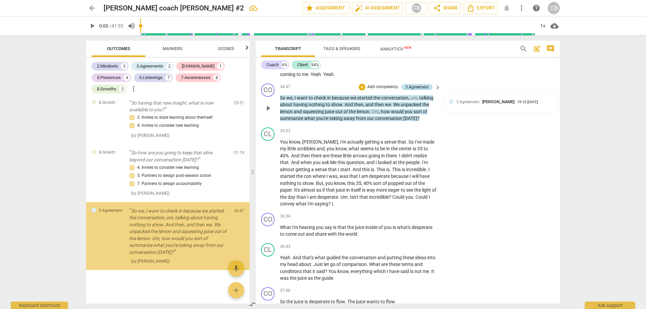
scroll to position [1272, 0]
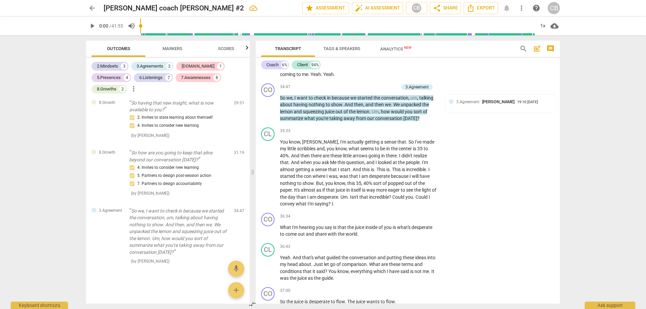
drag, startPoint x: 415, startPoint y: 93, endPoint x: 570, endPoint y: 115, distance: 156.7
click at [570, 115] on div "arrow_back [PERSON_NAME] coach [PERSON_NAME] #2 edit star Assessment auto_fix_h…" at bounding box center [323, 154] width 646 height 309
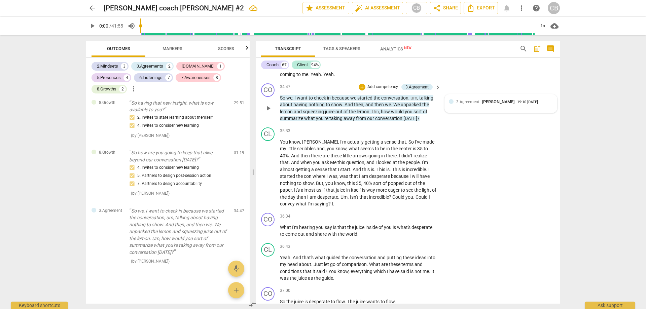
click at [454, 105] on div "3.Agreement [PERSON_NAME] 19:10 [DATE]" at bounding box center [501, 102] width 104 height 6
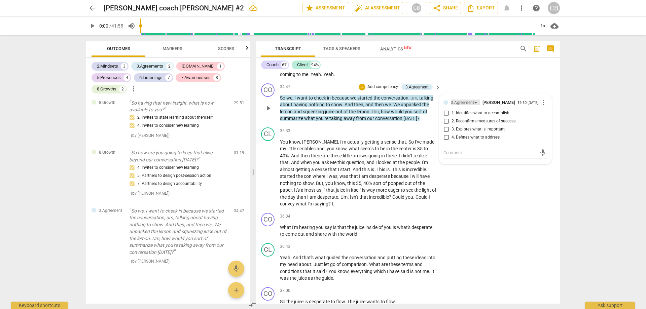
click at [475, 105] on div "3.Agreement" at bounding box center [465, 103] width 29 height 6
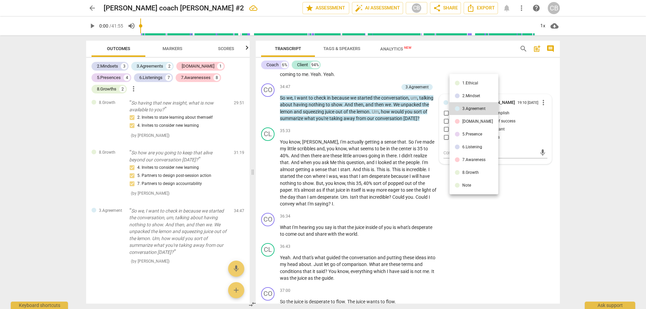
click at [538, 109] on div at bounding box center [323, 154] width 646 height 309
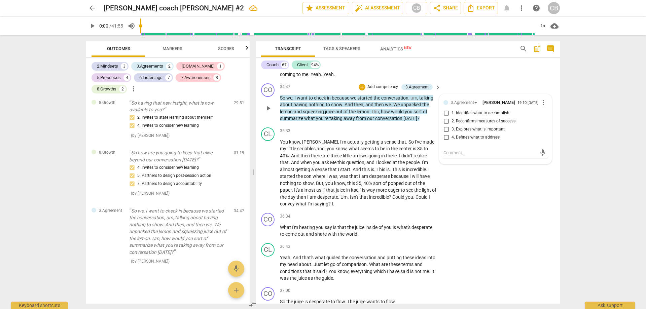
click at [541, 107] on span "more_vert" at bounding box center [543, 103] width 8 height 8
click at [548, 121] on li "Delete" at bounding box center [548, 123] width 23 height 13
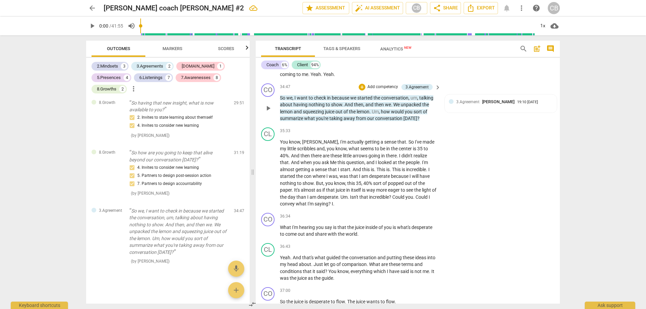
click at [379, 90] on p "Add competency" at bounding box center [383, 87] width 32 height 6
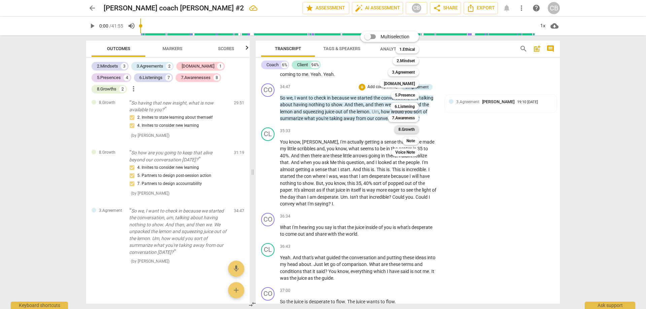
click at [405, 129] on b "8.Growth" at bounding box center [406, 129] width 16 height 8
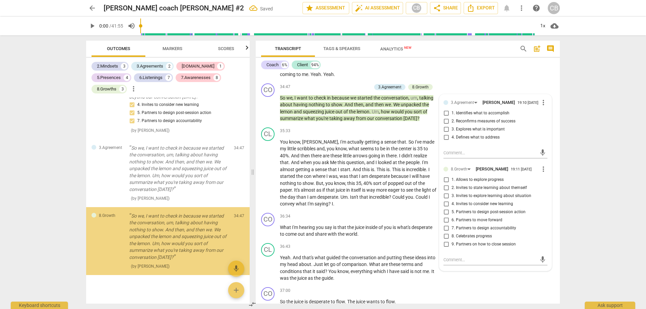
scroll to position [1340, 0]
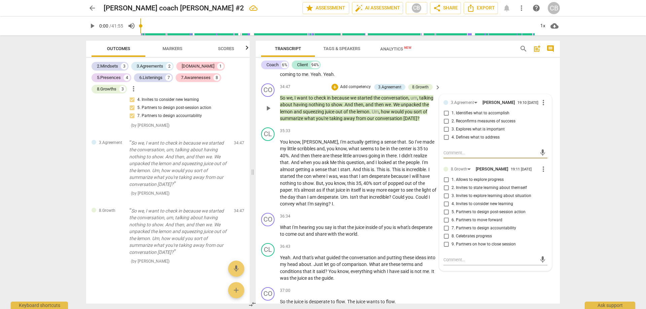
click at [445, 208] on input "4. Invites to consider new learning" at bounding box center [446, 204] width 11 height 8
checkbox input "true"
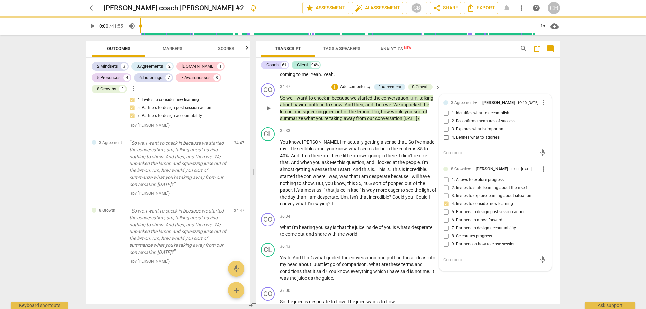
click at [444, 200] on input "3. Invites to explore learning about situation" at bounding box center [446, 196] width 11 height 8
checkbox input "true"
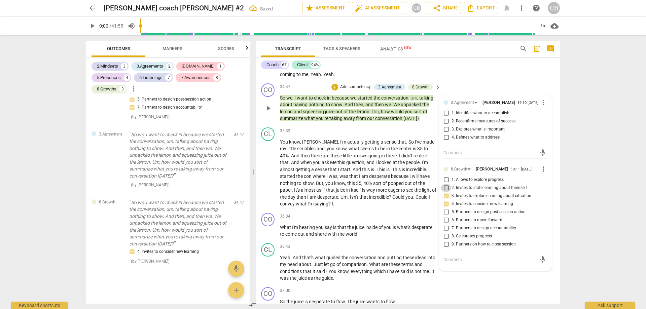
click at [445, 192] on input "2. Invites to state learning about themself" at bounding box center [446, 188] width 11 height 8
checkbox input "true"
click at [446, 184] on input "1. Allows to explore progress" at bounding box center [446, 180] width 11 height 8
checkbox input "true"
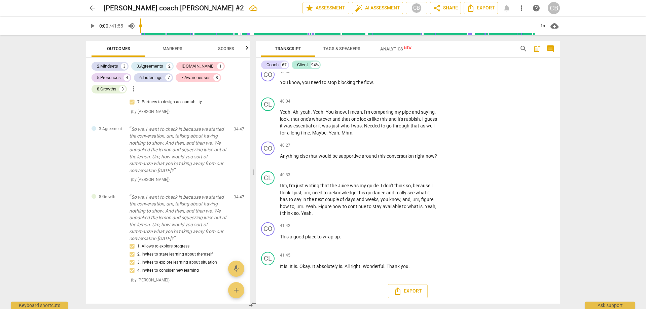
scroll to position [3041, 0]
click at [406, 149] on p "Add competency" at bounding box center [417, 146] width 32 height 6
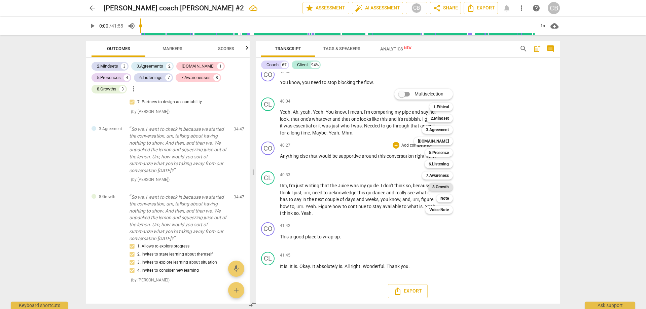
click at [437, 186] on b "8.Growth" at bounding box center [440, 187] width 16 height 8
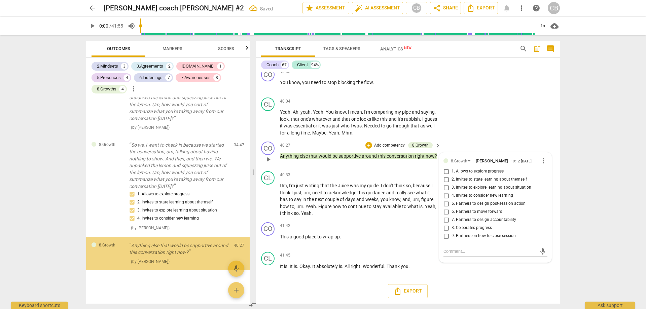
scroll to position [1406, 0]
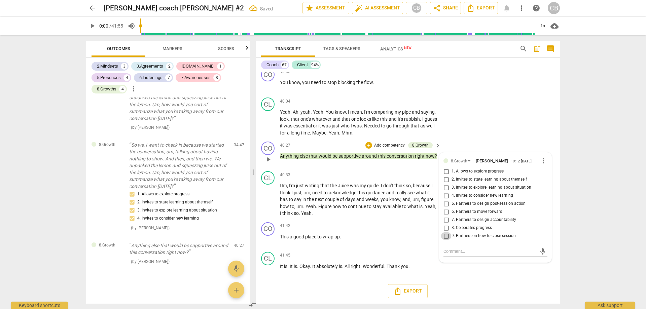
click at [445, 240] on input "9. Partners on how to close session" at bounding box center [446, 236] width 11 height 8
checkbox input "true"
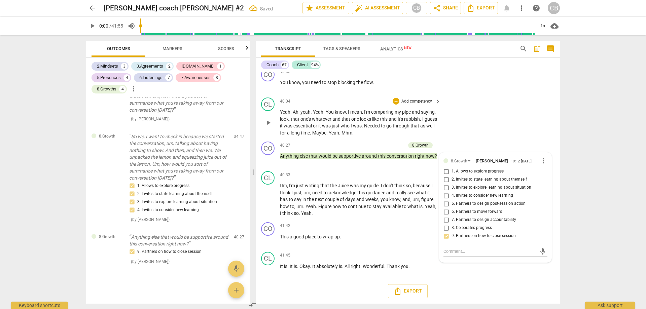
click at [501, 131] on div "CL play_arrow pause 40:04 + Add competency keyboard_arrow_right Yeah . Ah , yea…" at bounding box center [408, 117] width 304 height 44
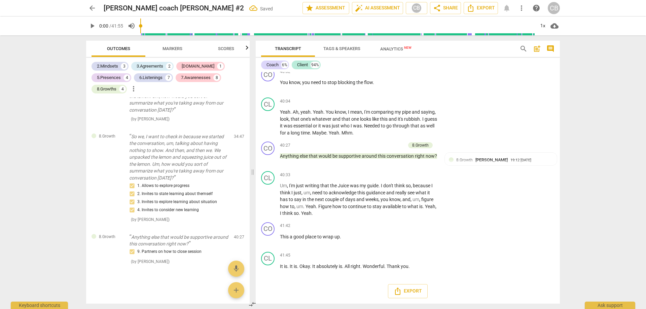
click at [553, 26] on span "cloud_download" at bounding box center [554, 26] width 8 height 8
click at [601, 105] on div at bounding box center [323, 154] width 646 height 309
click at [483, 7] on span "Export" at bounding box center [481, 8] width 28 height 8
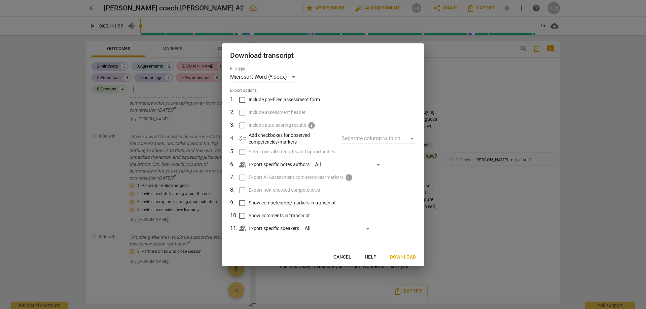
click at [407, 255] on span "Download" at bounding box center [403, 257] width 26 height 7
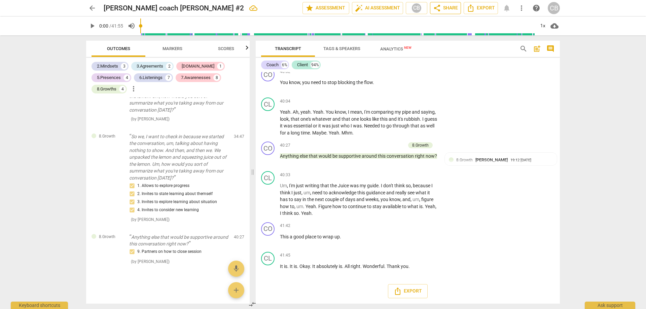
click at [444, 6] on span "share Share" at bounding box center [445, 8] width 25 height 8
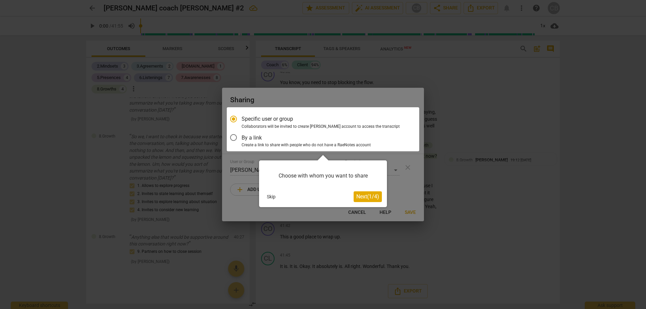
click at [375, 194] on span "Next ( 1 / 4 )" at bounding box center [367, 196] width 23 height 6
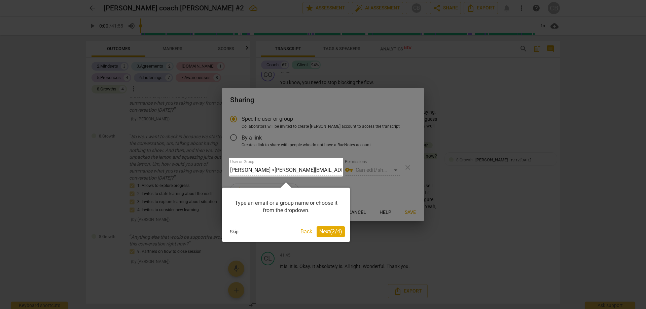
click at [321, 231] on span "Next ( 2 / 4 )" at bounding box center [330, 231] width 23 height 6
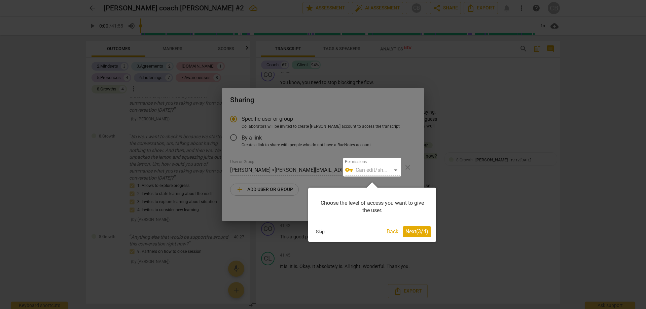
click at [413, 230] on span "Next ( 3 / 4 )" at bounding box center [416, 231] width 23 height 6
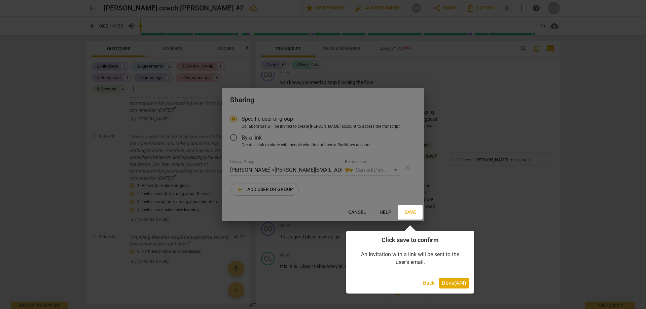
click at [445, 280] on span "Done ( 4 / 4 )" at bounding box center [454, 283] width 25 height 6
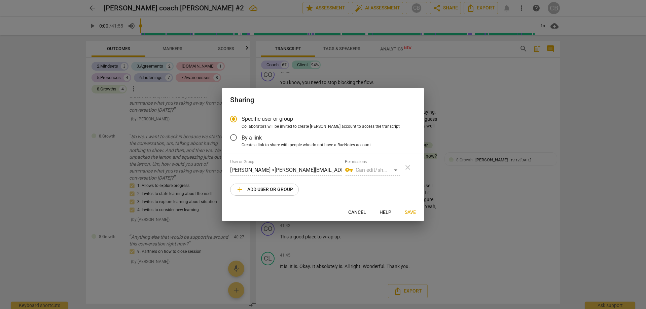
click at [375, 170] on div "vpn_key Can edit/share" at bounding box center [372, 170] width 55 height 11
click at [278, 188] on span "add Add user or group" at bounding box center [264, 190] width 57 height 8
radio input "false"
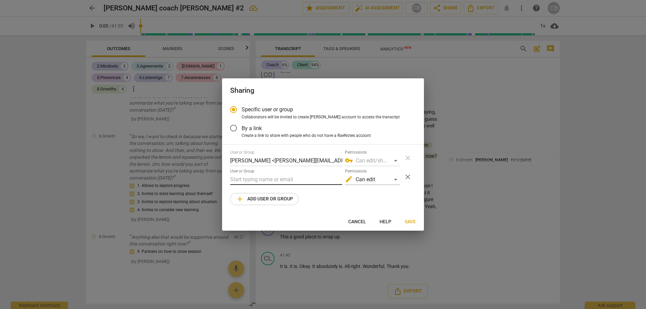
click at [259, 180] on input "text" at bounding box center [286, 179] width 112 height 11
click at [257, 179] on input "text" at bounding box center [286, 179] width 112 height 11
type input "[PERSON_NAME][EMAIL_ADDRESS][DOMAIN_NAME]"
click at [396, 177] on div "edit Can edit" at bounding box center [372, 179] width 55 height 11
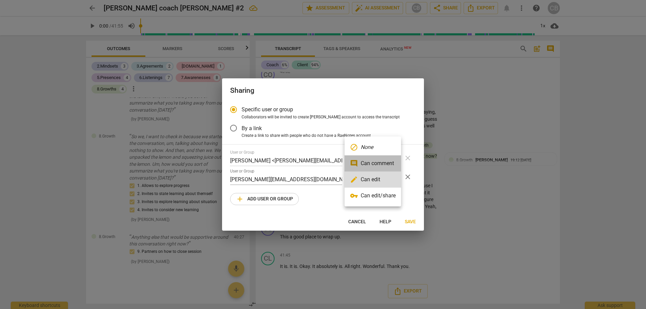
click at [381, 165] on li "comment Can comment" at bounding box center [373, 163] width 57 height 16
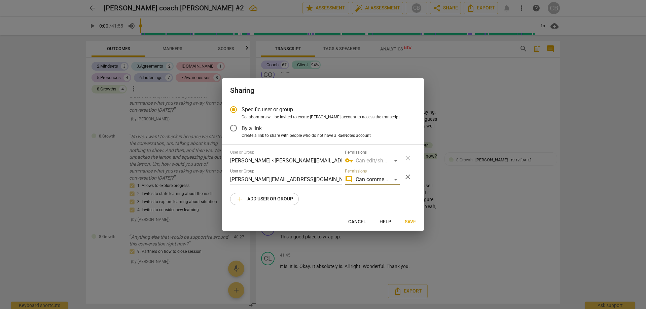
click at [410, 221] on span "Save" at bounding box center [410, 222] width 11 height 7
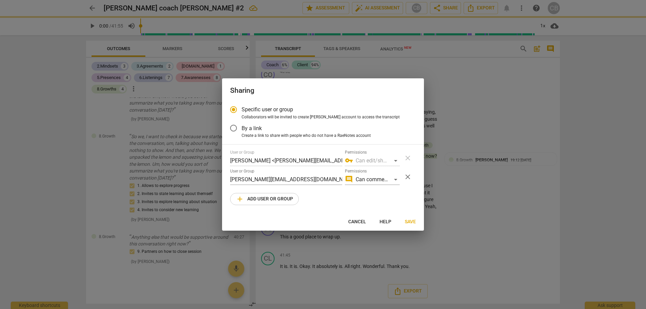
radio input "false"
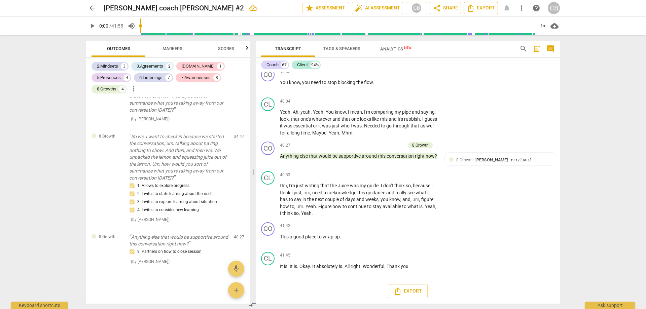
click at [481, 5] on span "Export" at bounding box center [481, 8] width 28 height 8
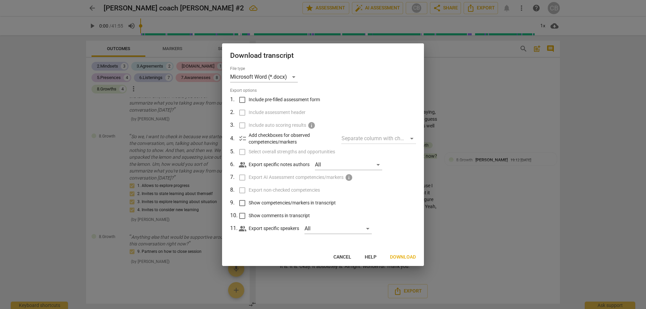
click at [243, 98] on input "Include pre-filled assessment form" at bounding box center [242, 100] width 13 height 13
checkbox input "true"
click at [242, 114] on input "Include assessment header" at bounding box center [242, 112] width 13 height 13
checkbox input "true"
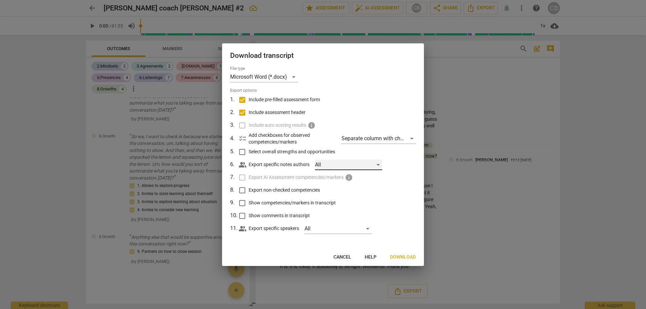
click at [379, 165] on div "All" at bounding box center [348, 164] width 67 height 11
click at [322, 162] on input "checkbox" at bounding box center [326, 165] width 16 height 16
checkbox input "true"
click at [365, 83] on div at bounding box center [323, 154] width 646 height 309
click at [241, 203] on input "Show competencies/markers in transcript" at bounding box center [242, 203] width 13 height 13
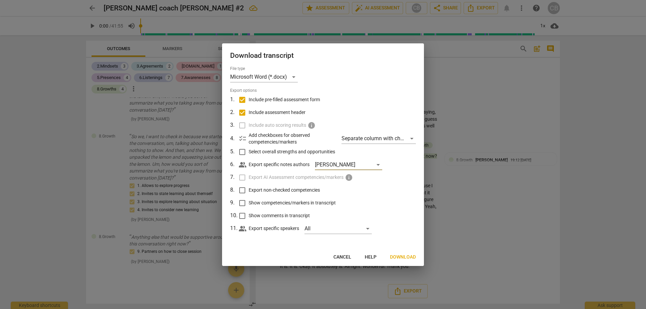
checkbox input "true"
click at [242, 215] on input "Show comments in transcript" at bounding box center [242, 216] width 13 height 13
checkbox input "true"
click at [400, 256] on span "Download" at bounding box center [403, 257] width 26 height 7
